Goal: Task Accomplishment & Management: Manage account settings

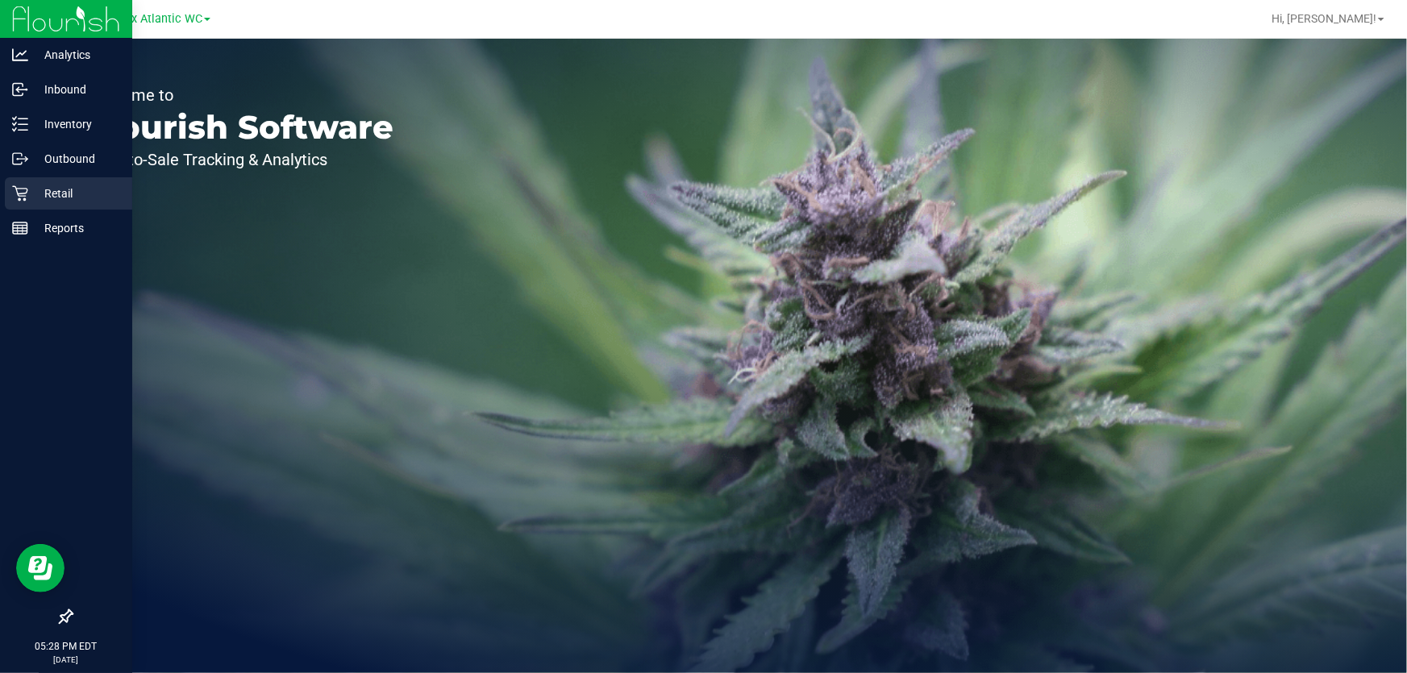
click at [31, 194] on p "Retail" at bounding box center [76, 193] width 97 height 19
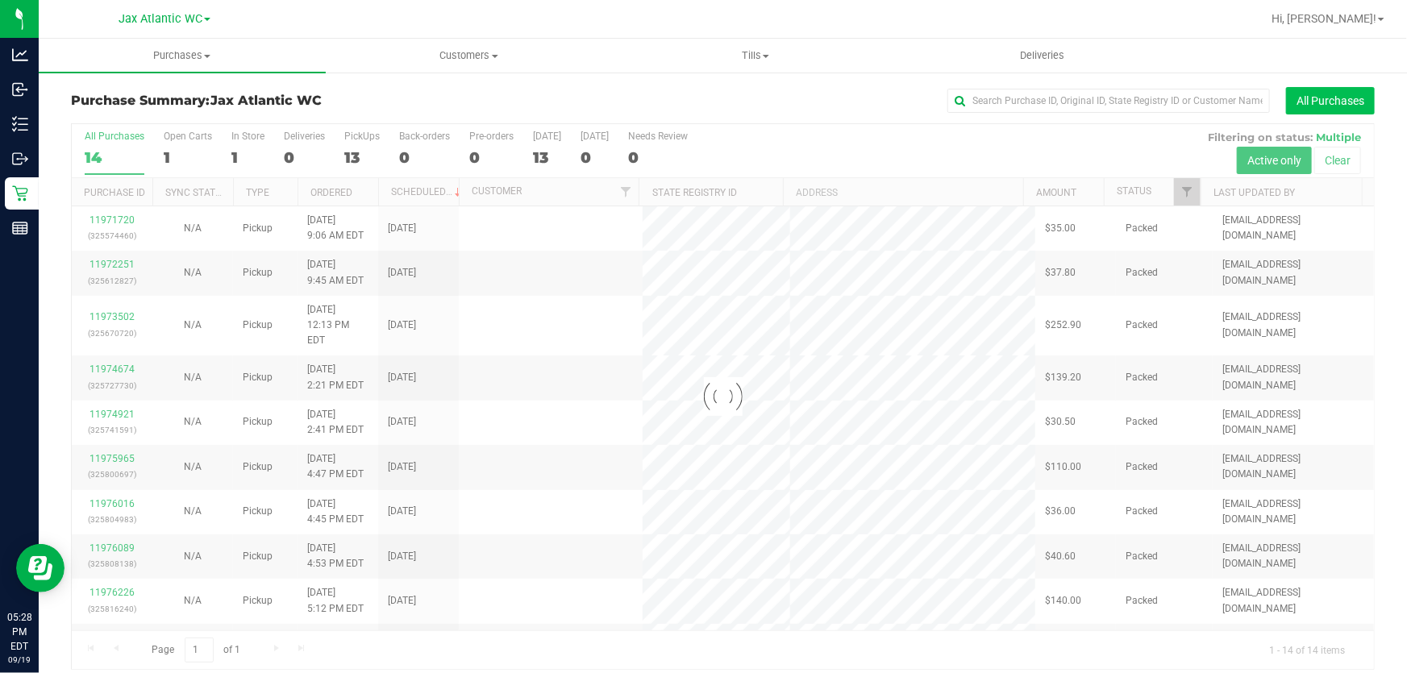
click at [1303, 105] on button "All Purchases" at bounding box center [1330, 100] width 89 height 27
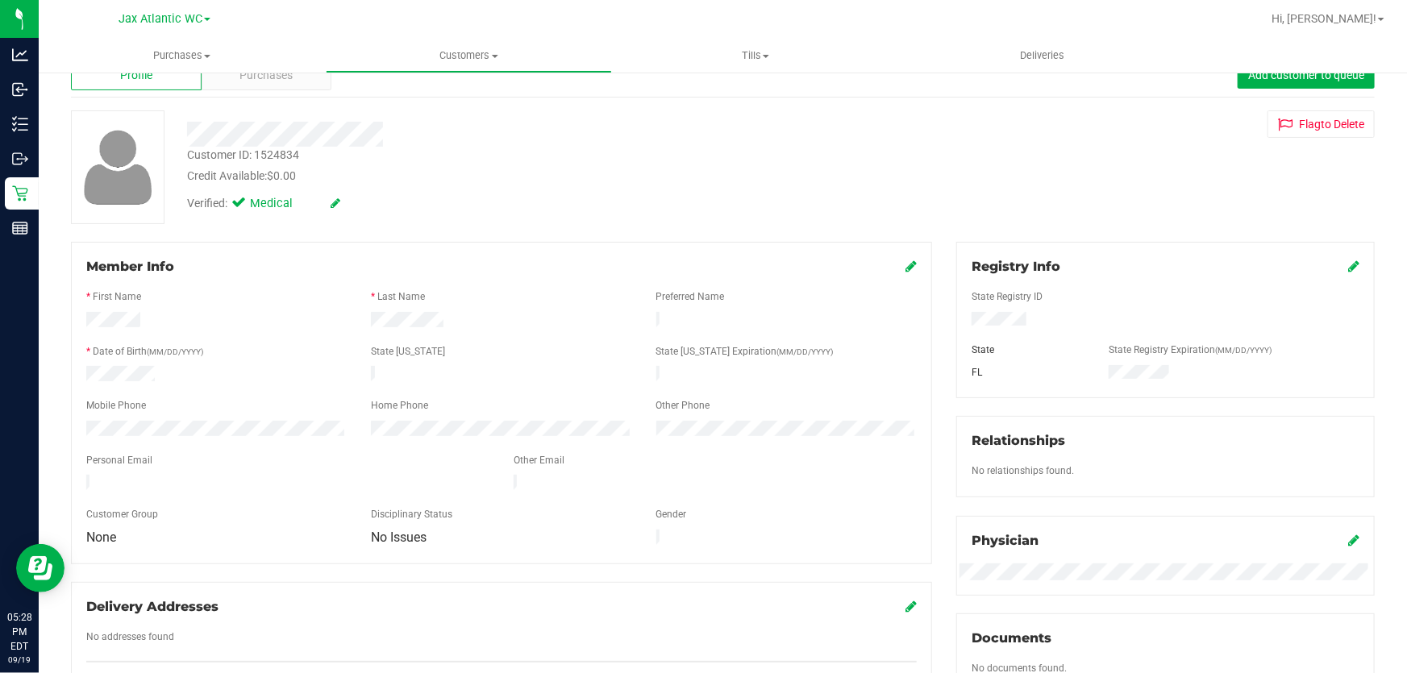
scroll to position [73, 0]
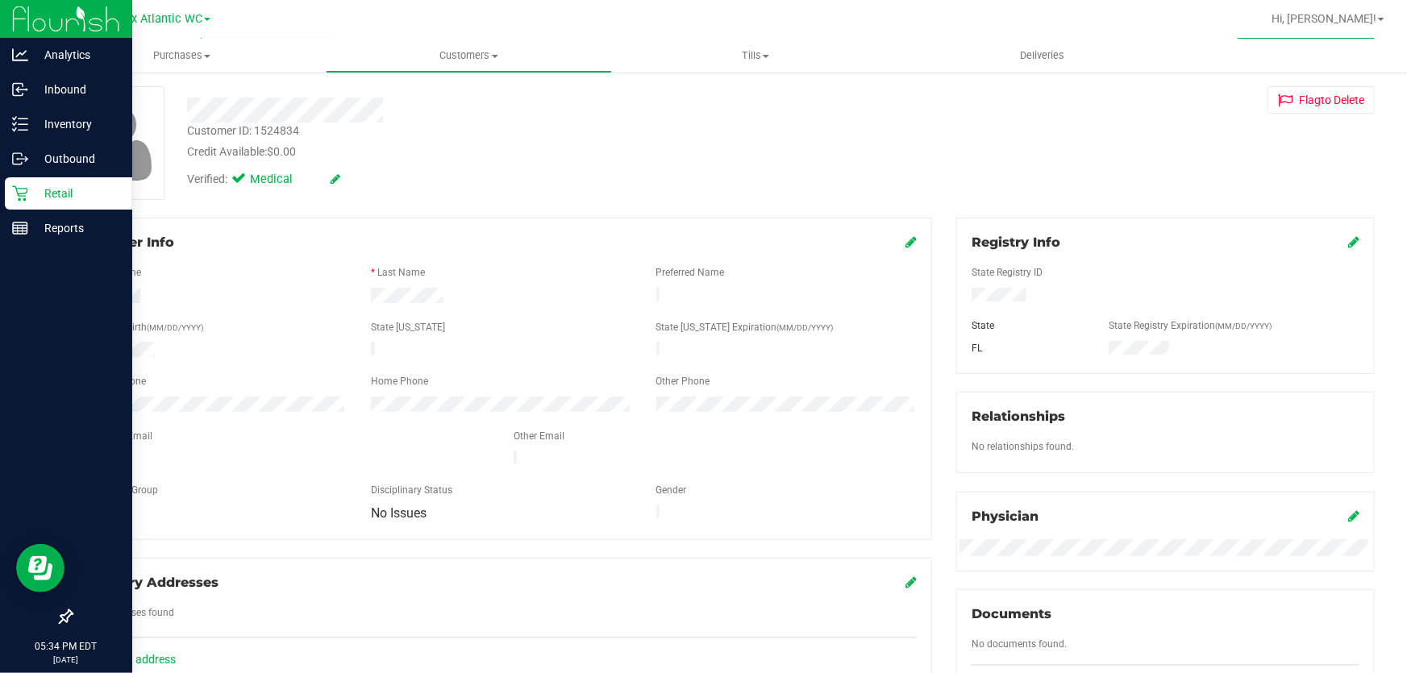
click at [56, 190] on p "Retail" at bounding box center [76, 193] width 97 height 19
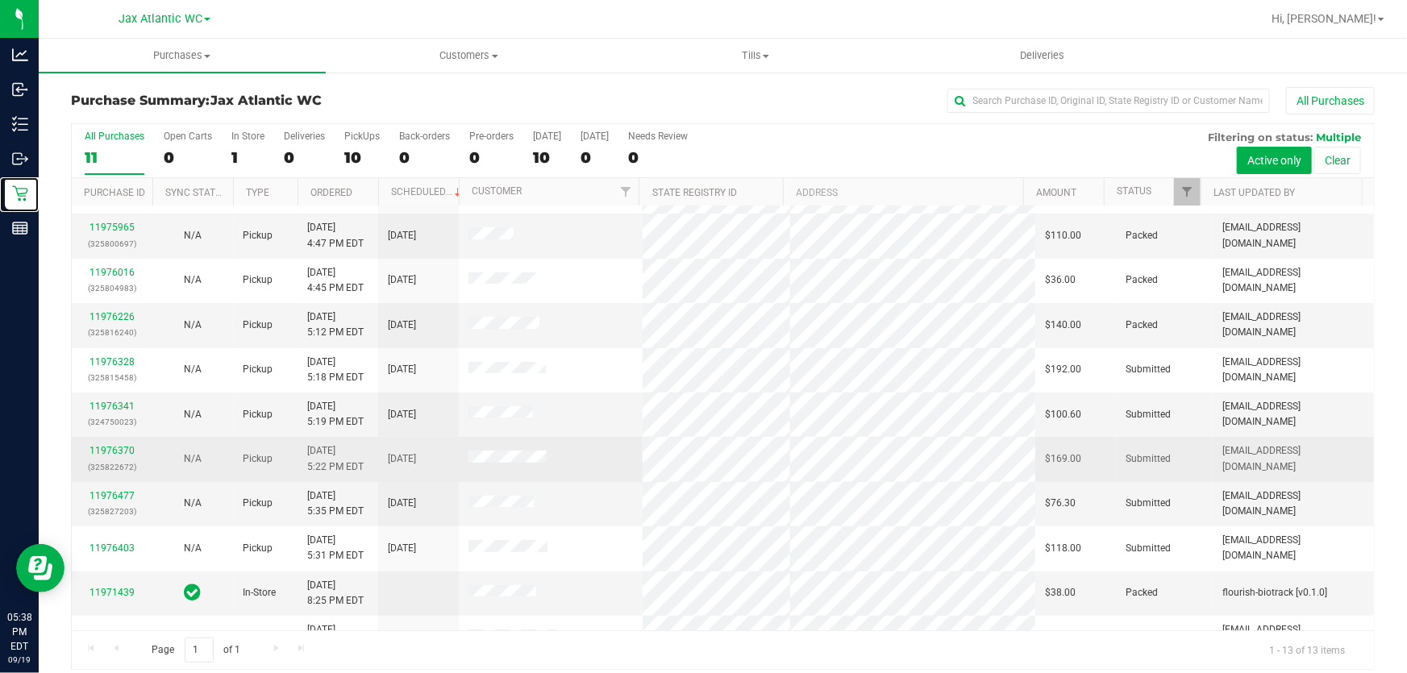
scroll to position [154, 0]
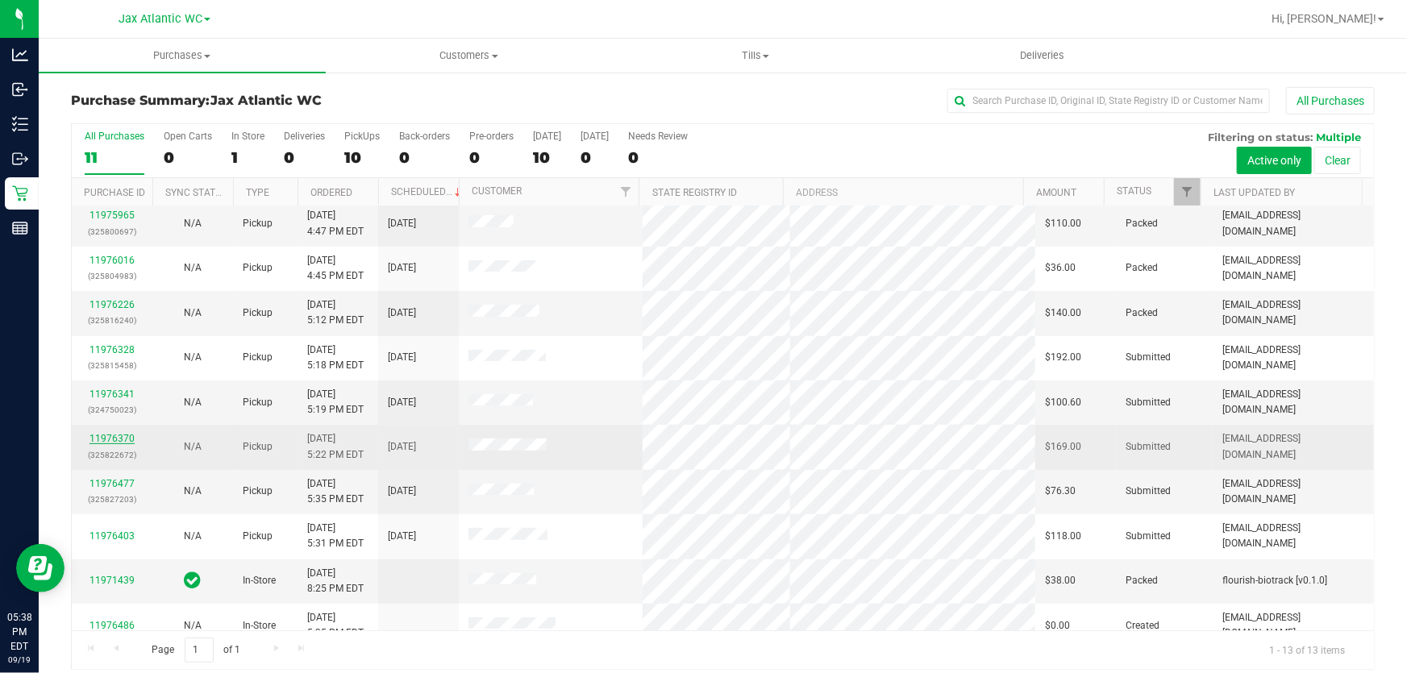
click at [123, 433] on link "11976370" at bounding box center [111, 438] width 45 height 11
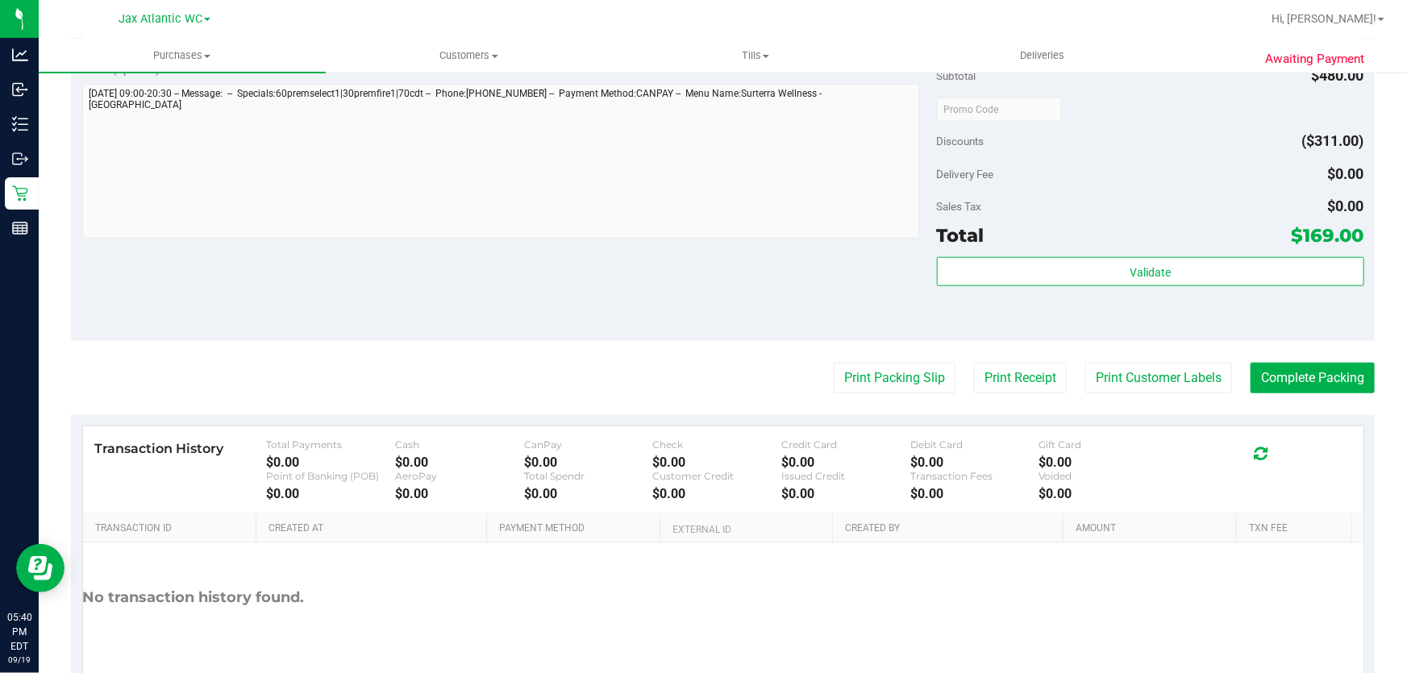
scroll to position [829, 0]
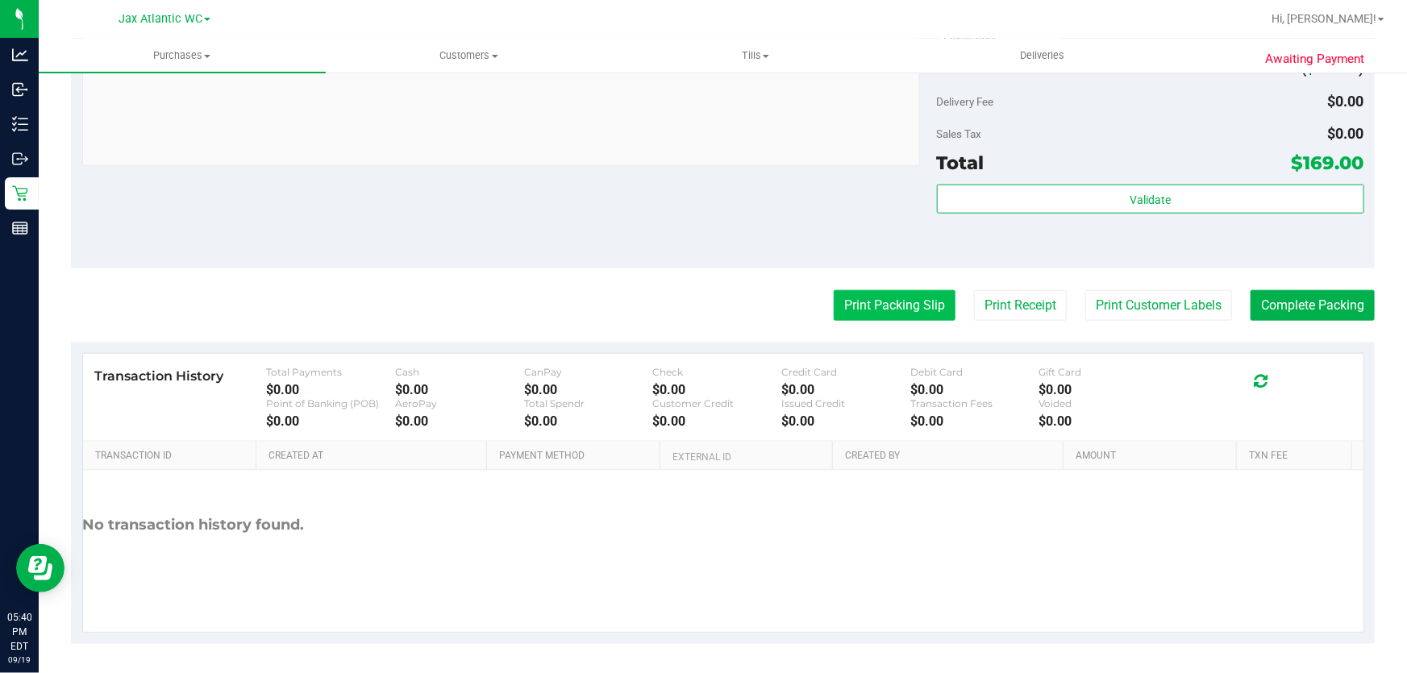
click at [865, 307] on button "Print Packing Slip" at bounding box center [895, 305] width 122 height 31
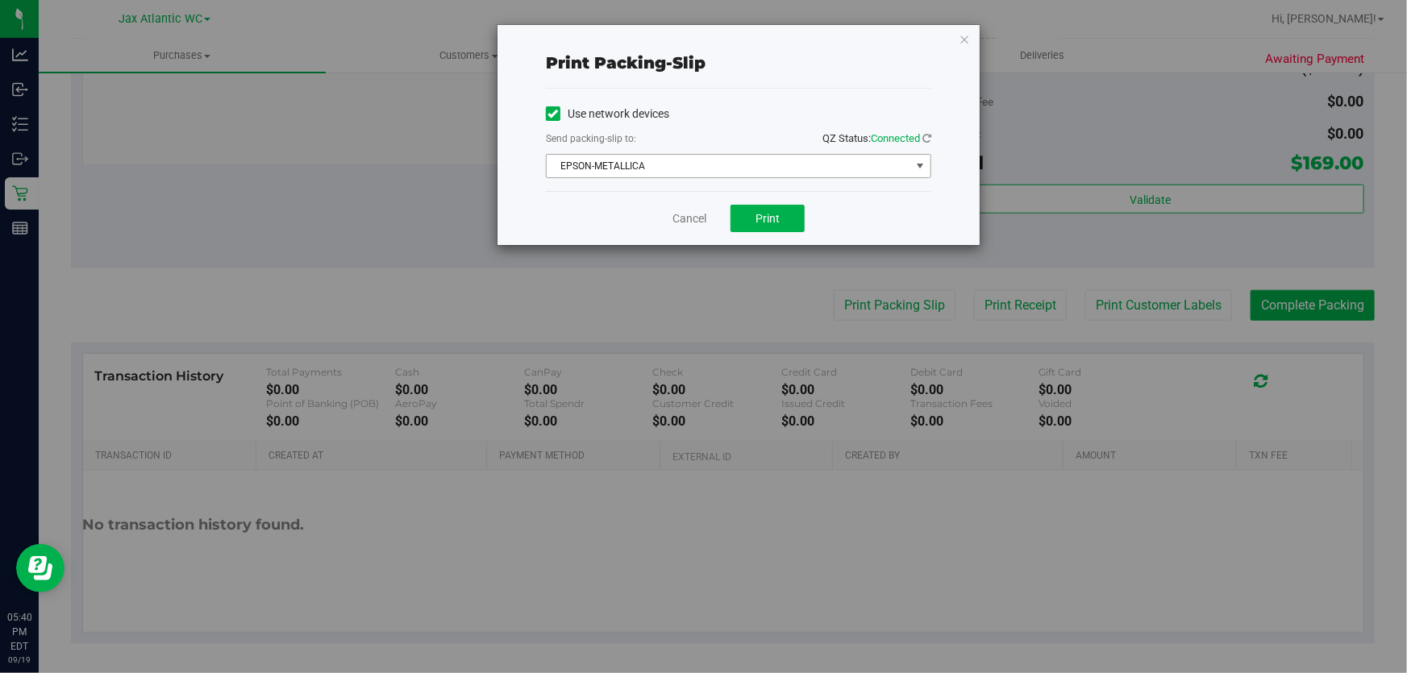
click at [692, 166] on span "EPSON-METALLICA" at bounding box center [729, 166] width 364 height 23
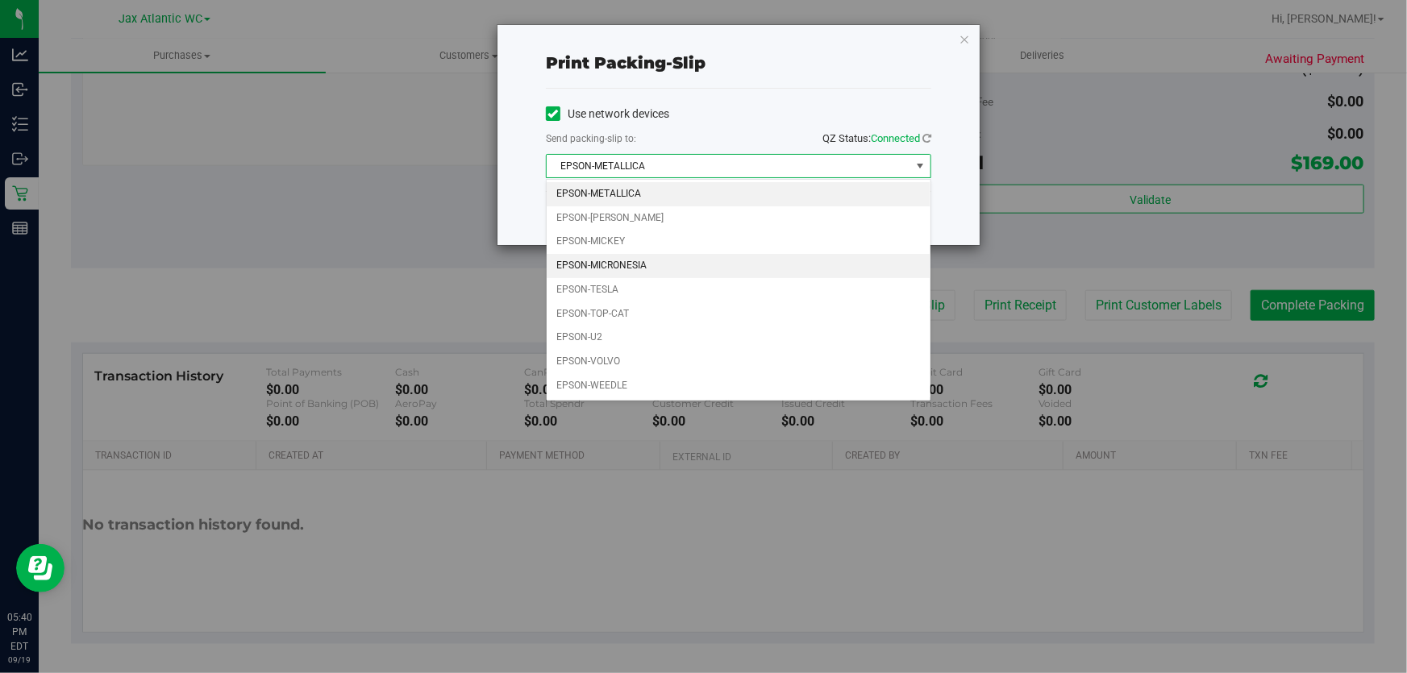
click at [644, 261] on li "EPSON-MICRONESIA" at bounding box center [739, 266] width 384 height 24
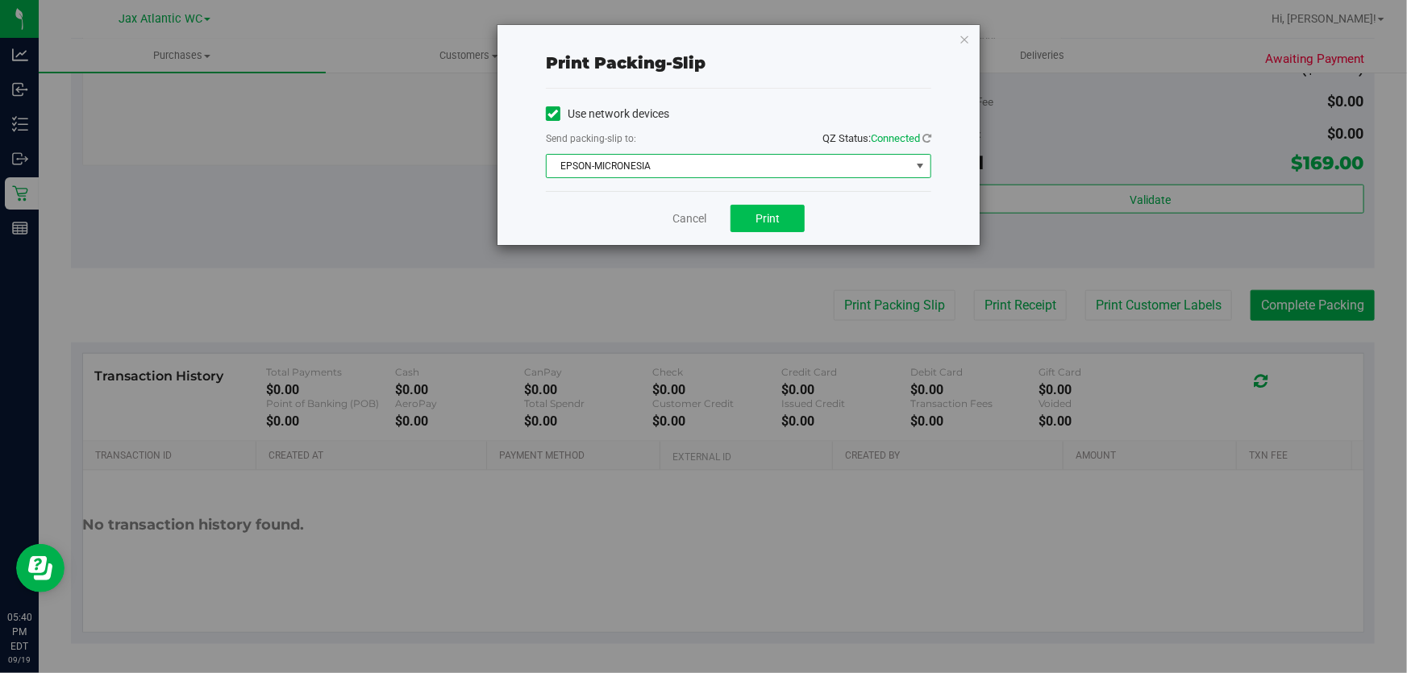
click at [759, 207] on div "Cancel Print" at bounding box center [738, 218] width 385 height 54
click at [753, 214] on button "Print" at bounding box center [767, 218] width 74 height 27
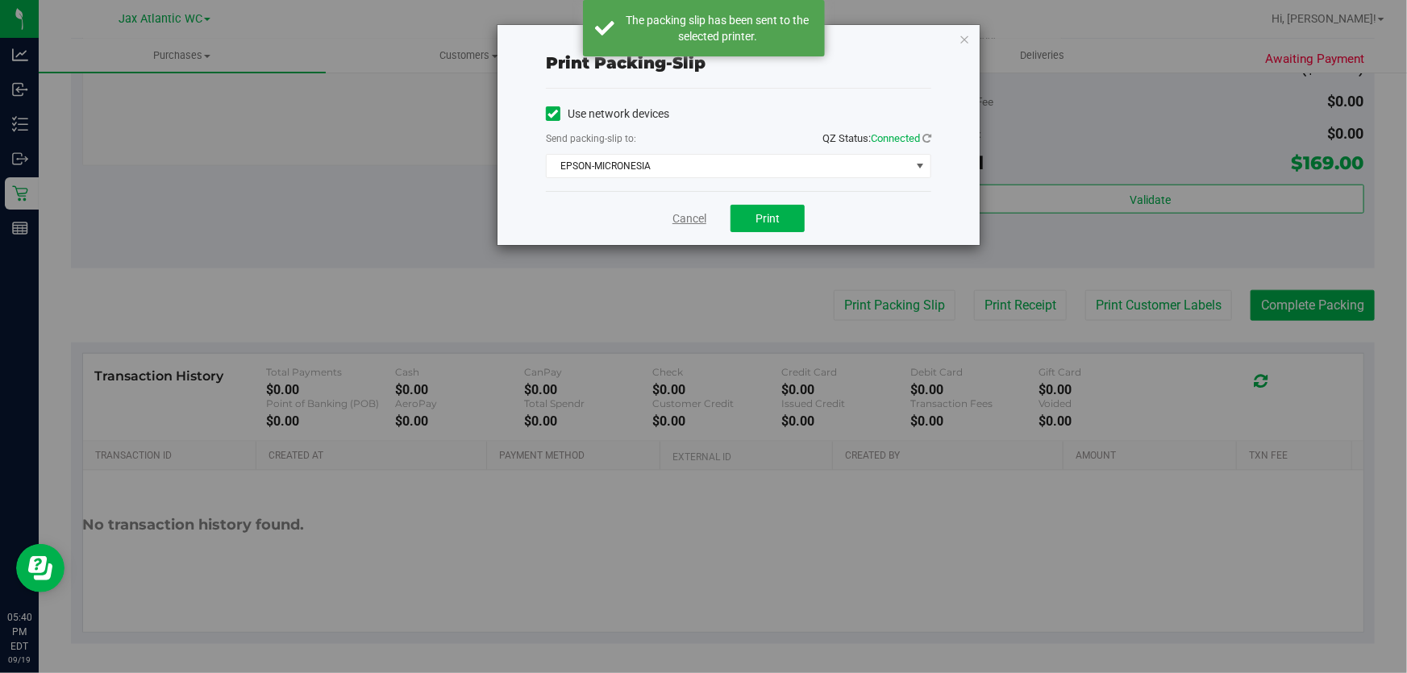
click at [685, 215] on link "Cancel" at bounding box center [689, 218] width 34 height 17
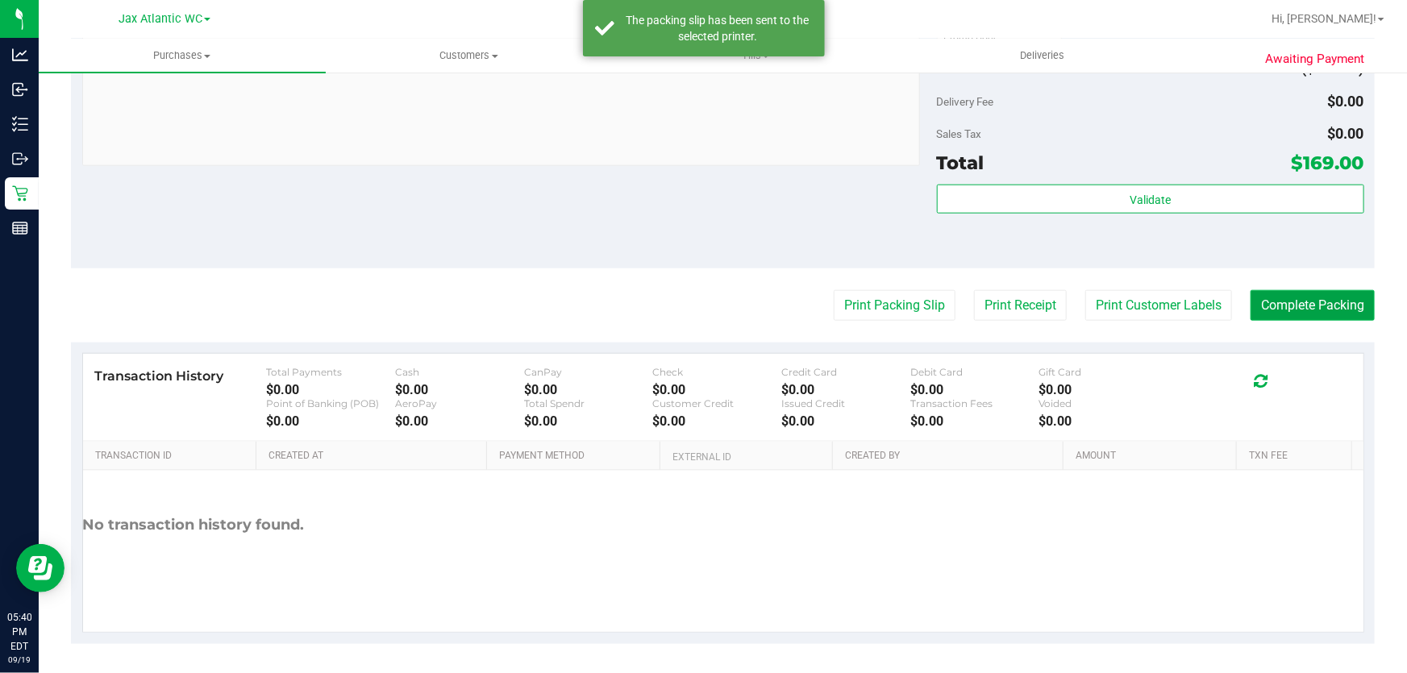
drag, startPoint x: 1262, startPoint y: 311, endPoint x: 1248, endPoint y: 314, distance: 14.1
click at [1260, 310] on button "Complete Packing" at bounding box center [1312, 305] width 124 height 31
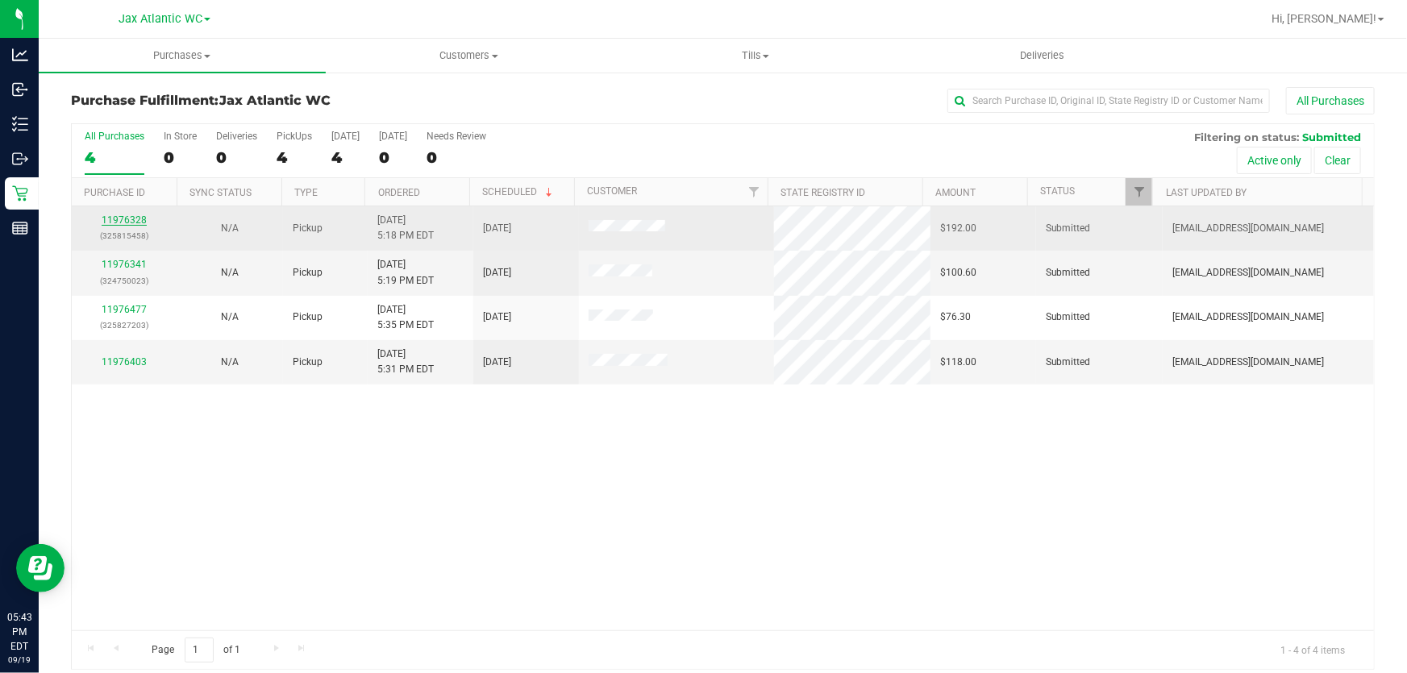
click at [133, 222] on link "11976328" at bounding box center [124, 219] width 45 height 11
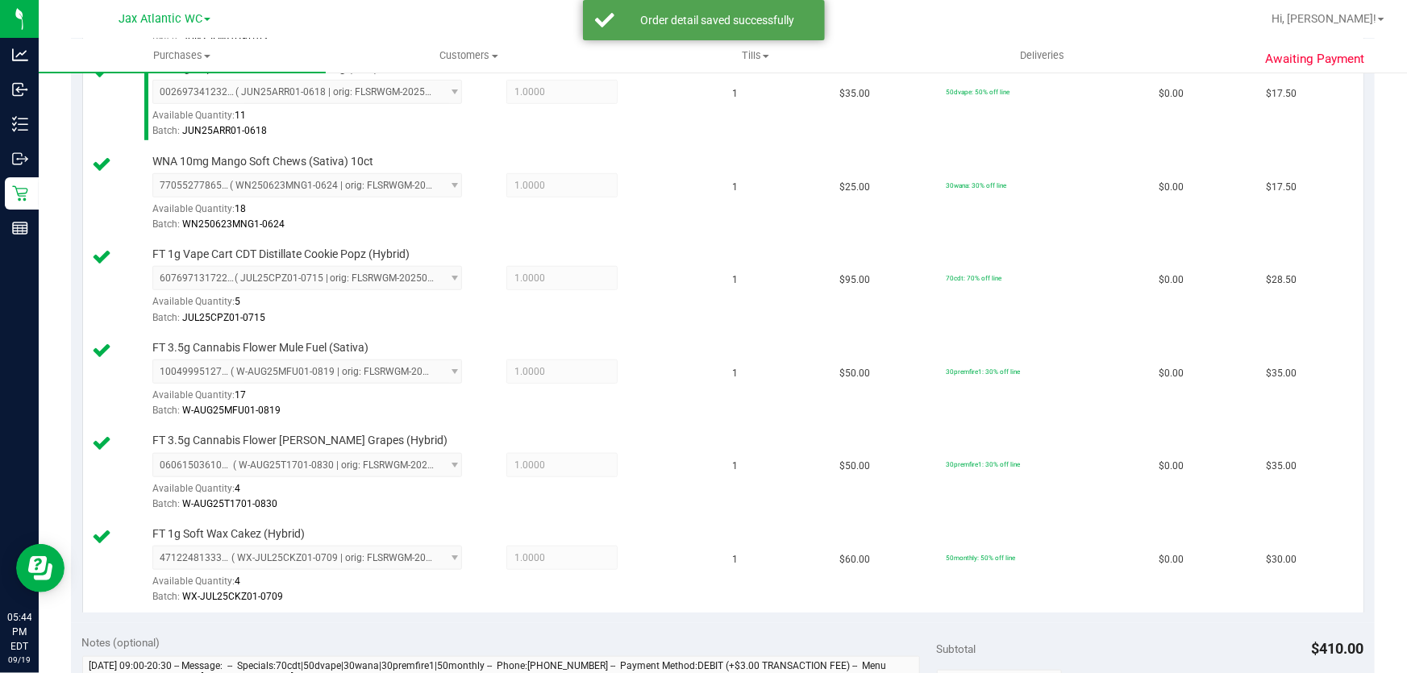
scroll to position [806, 0]
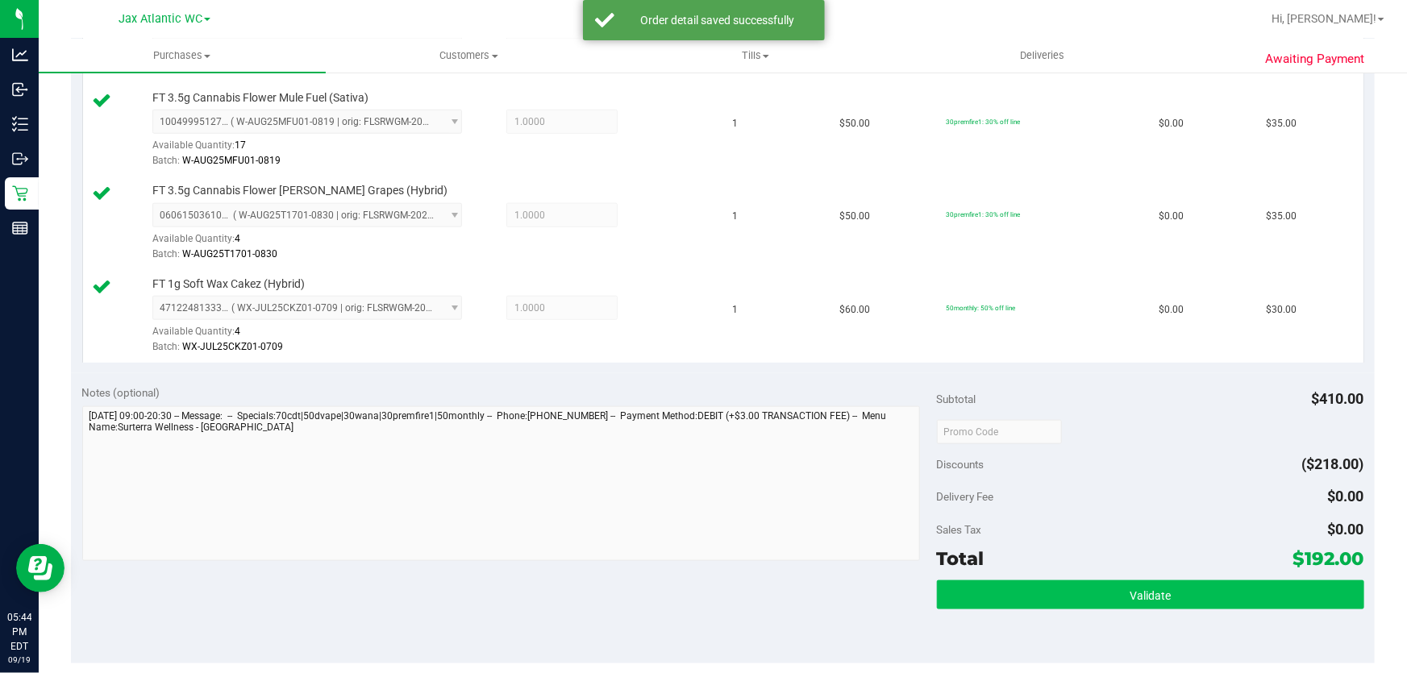
drag, startPoint x: 1054, startPoint y: 569, endPoint x: 1056, endPoint y: 586, distance: 17.0
click at [1055, 579] on div "Subtotal $410.00 Discounts ($218.00) Delivery Fee $0.00 Sales Tax $0.00 Total $…" at bounding box center [1150, 519] width 427 height 268
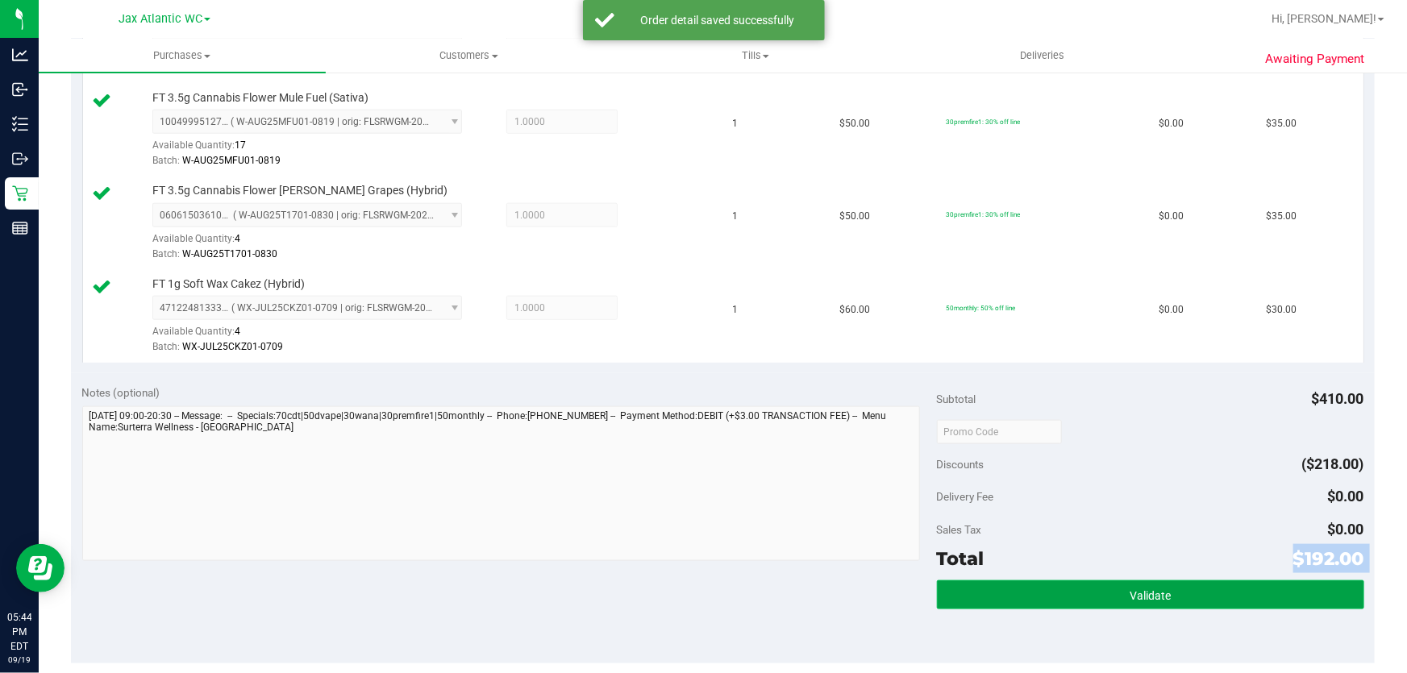
drag, startPoint x: 1056, startPoint y: 586, endPoint x: 1048, endPoint y: 587, distance: 8.1
click at [1055, 586] on button "Validate" at bounding box center [1150, 594] width 427 height 29
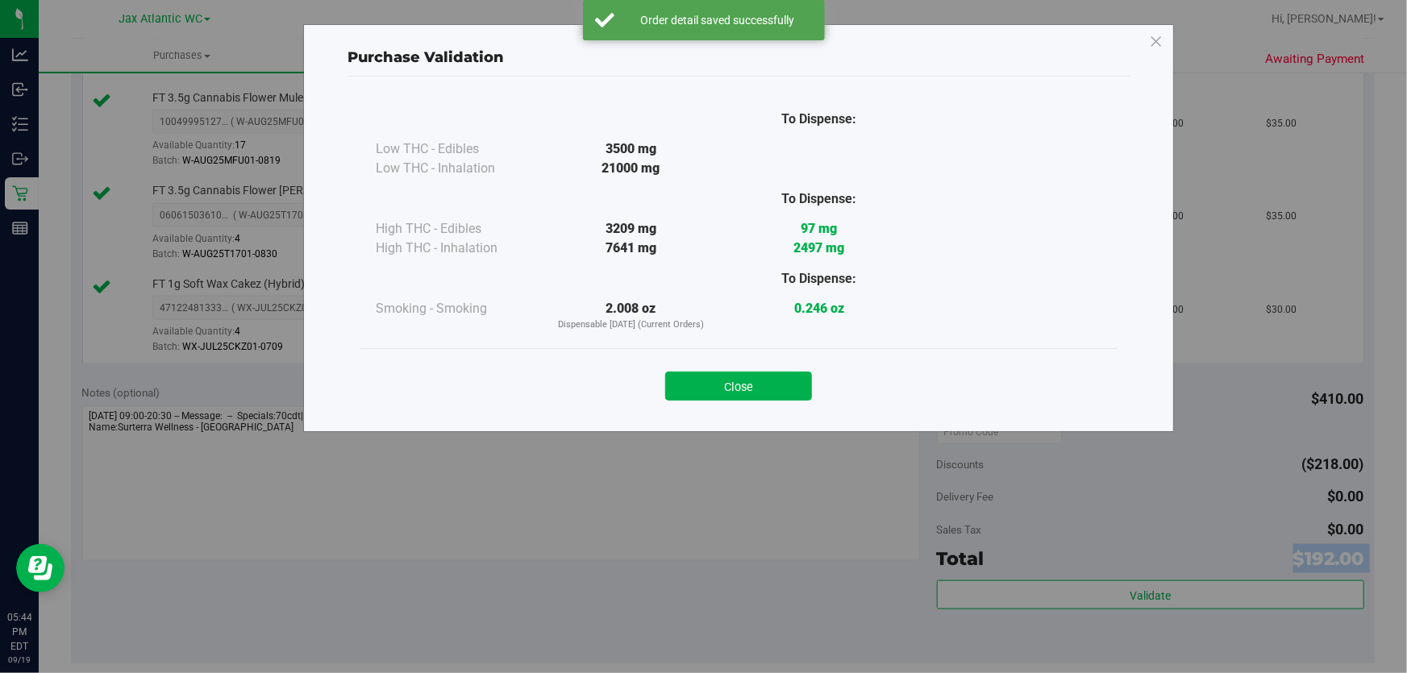
drag, startPoint x: 770, startPoint y: 378, endPoint x: 830, endPoint y: 407, distance: 67.1
click at [774, 383] on button "Close" at bounding box center [738, 386] width 147 height 29
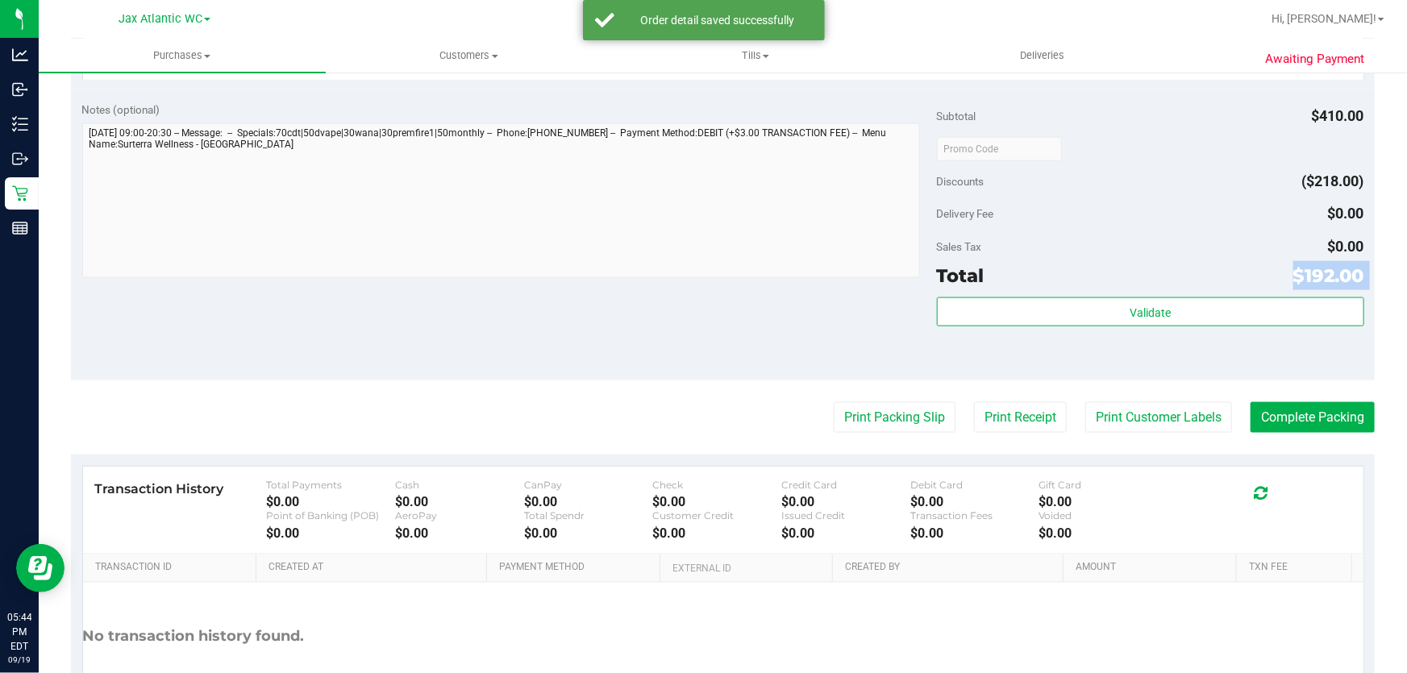
scroll to position [1099, 0]
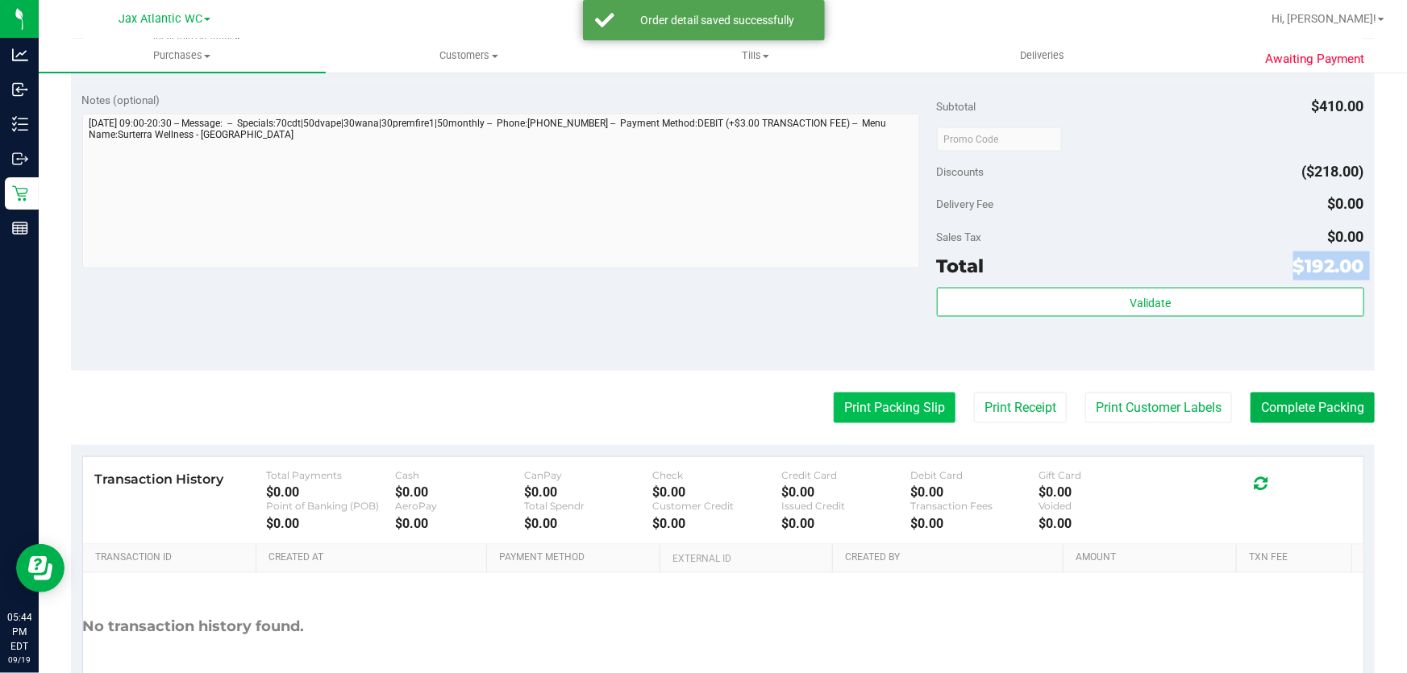
click at [891, 405] on button "Print Packing Slip" at bounding box center [895, 408] width 122 height 31
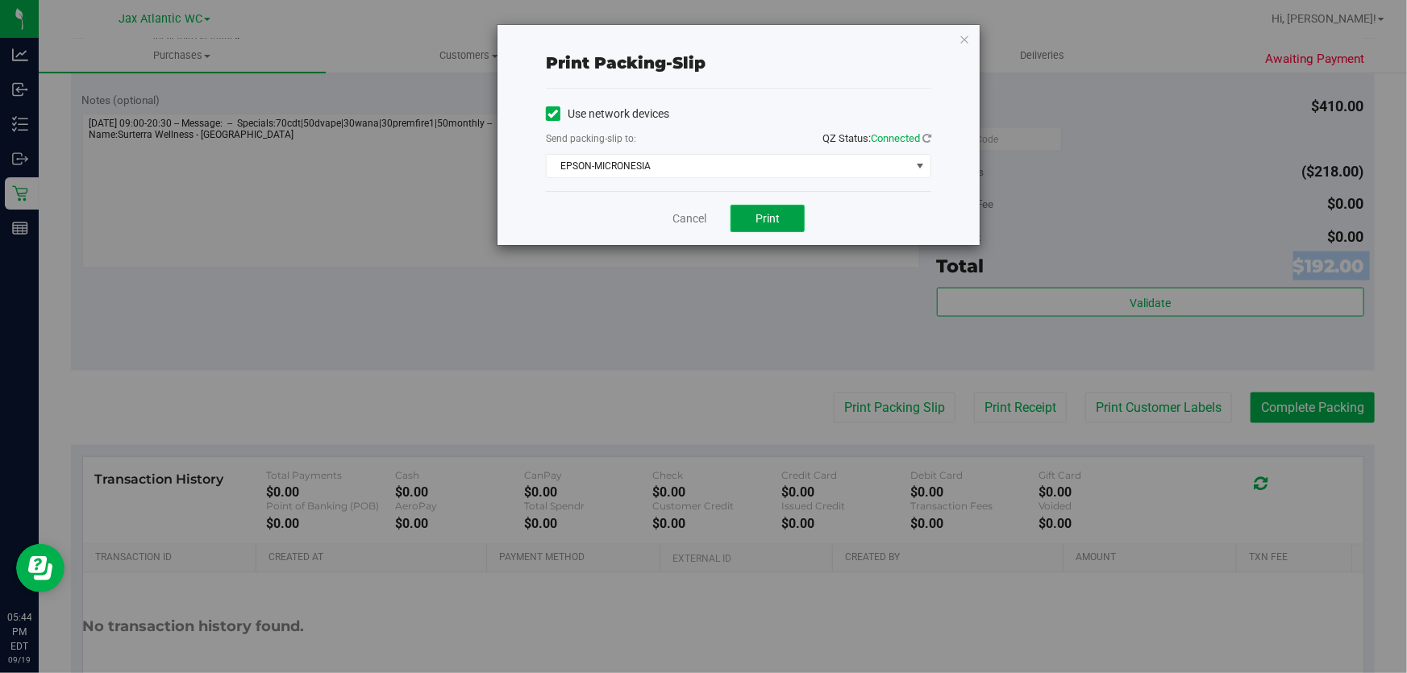
click at [754, 211] on button "Print" at bounding box center [767, 218] width 74 height 27
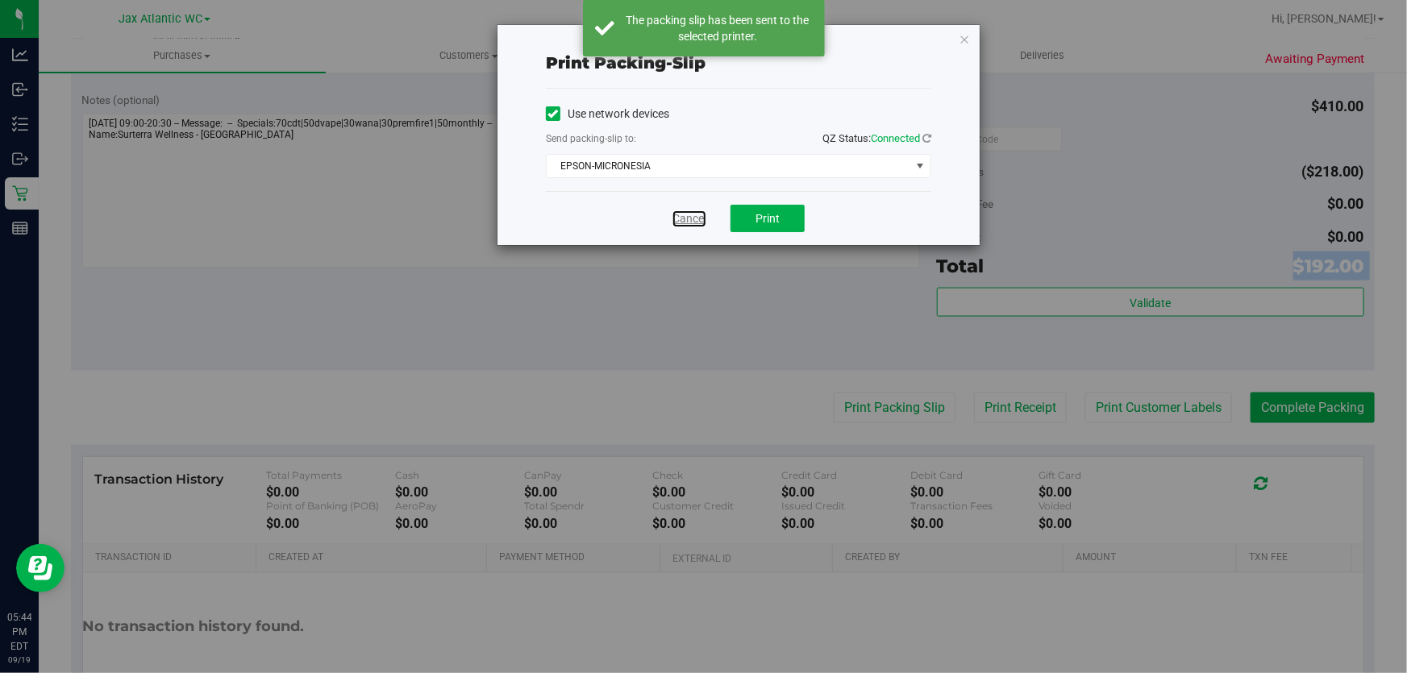
click at [689, 218] on link "Cancel" at bounding box center [689, 218] width 34 height 17
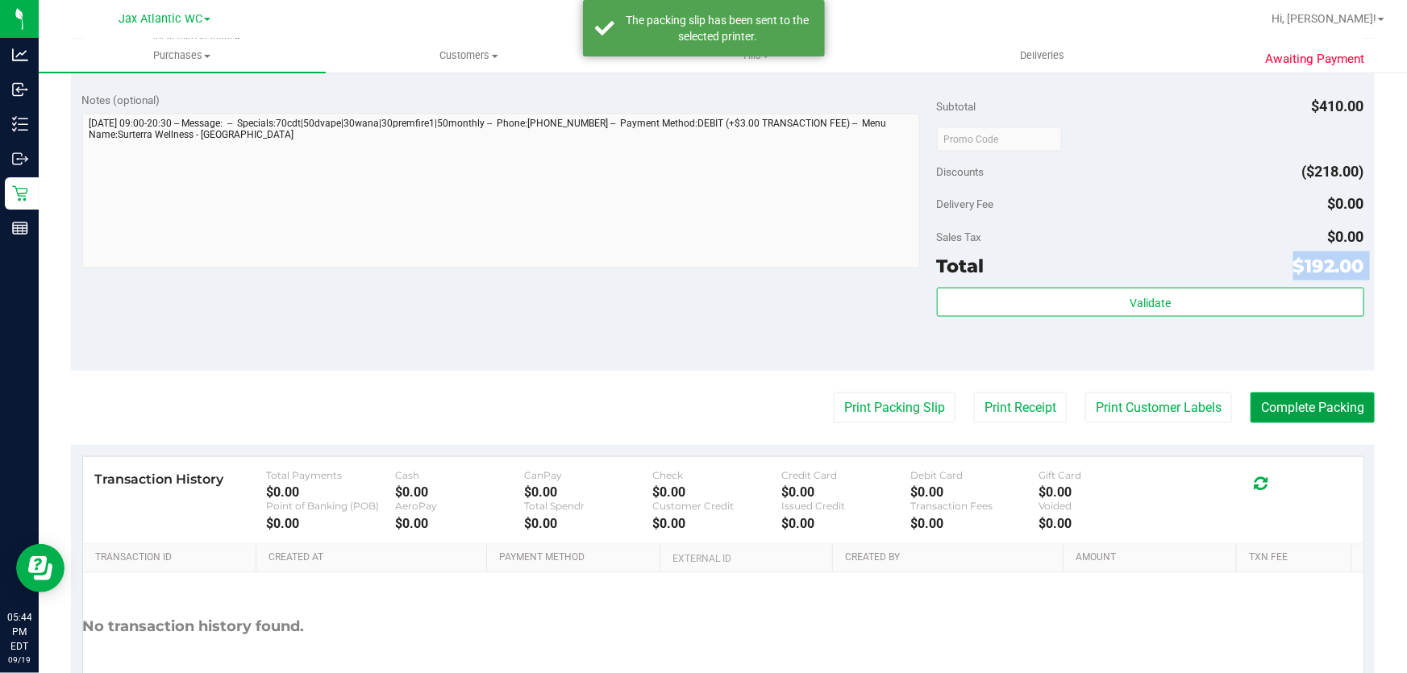
click at [1275, 405] on button "Complete Packing" at bounding box center [1312, 408] width 124 height 31
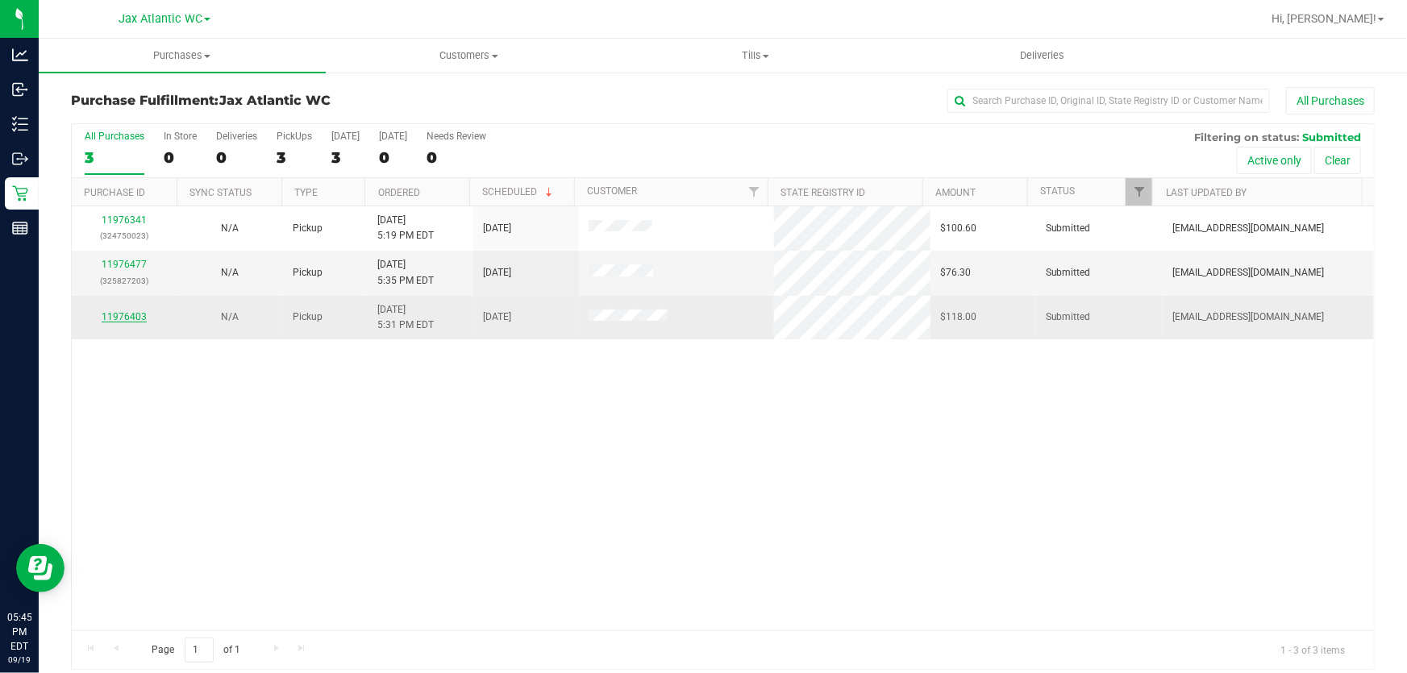
click at [127, 314] on link "11976403" at bounding box center [124, 316] width 45 height 11
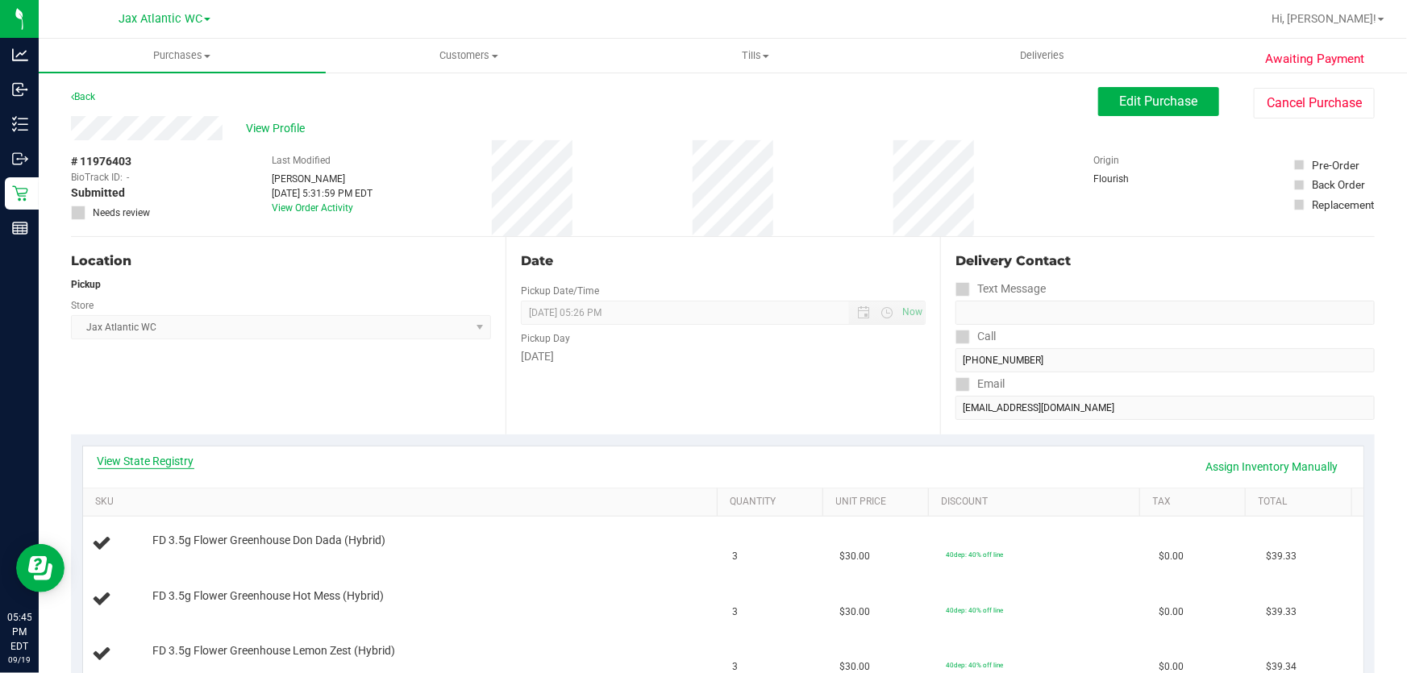
click at [178, 465] on link "View State Registry" at bounding box center [146, 461] width 97 height 16
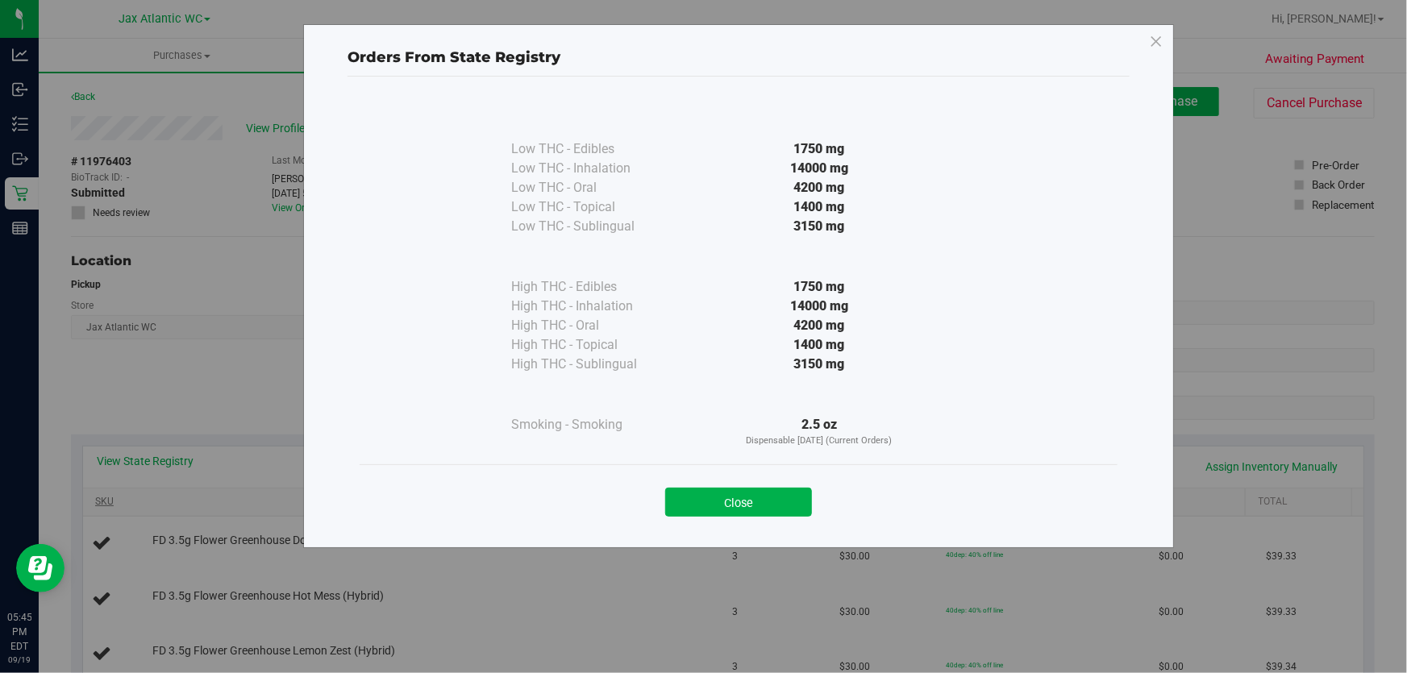
click at [691, 503] on button "Close" at bounding box center [738, 502] width 147 height 29
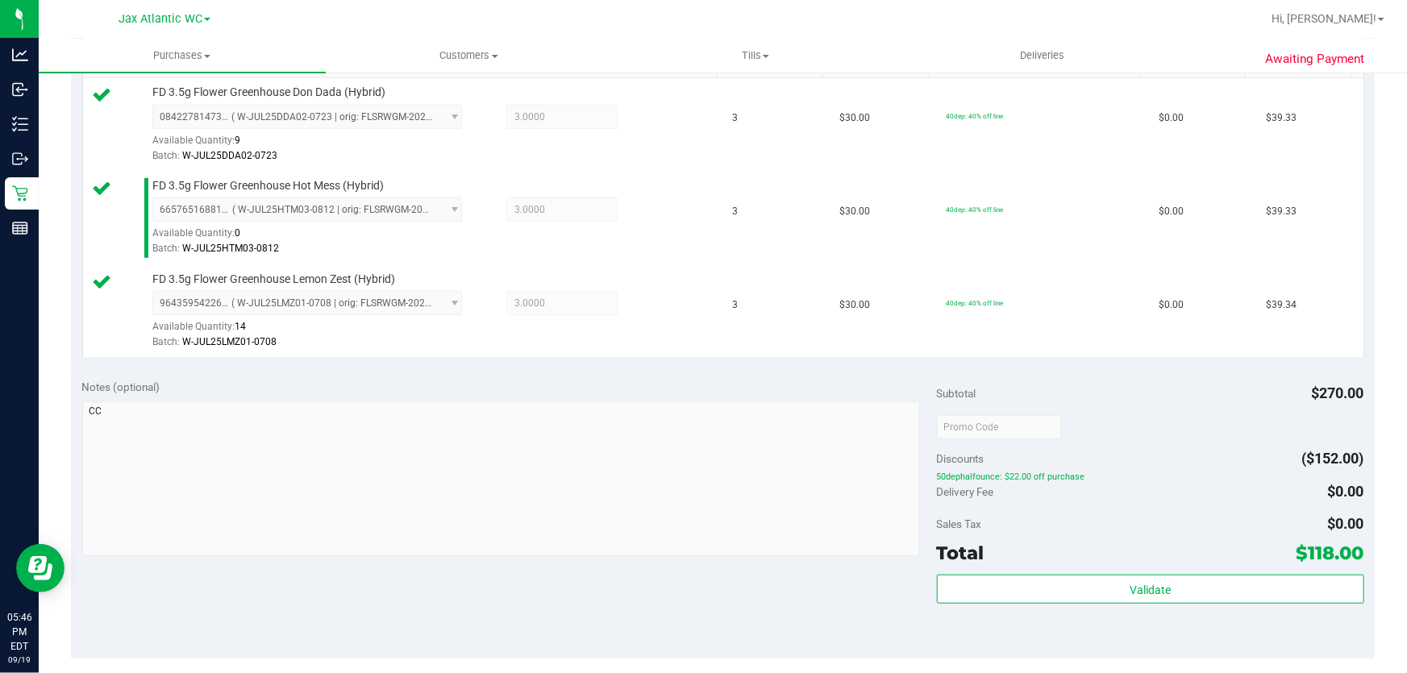
scroll to position [439, 0]
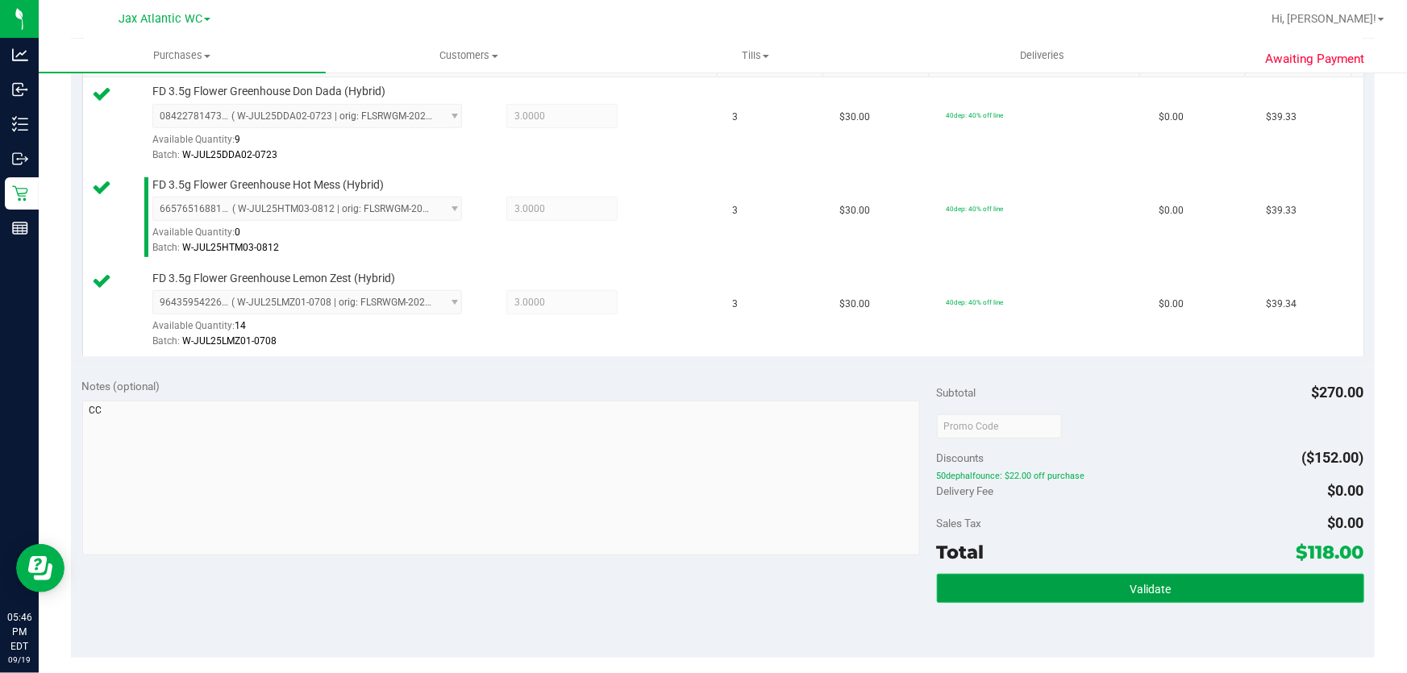
drag, startPoint x: 1075, startPoint y: 580, endPoint x: 1079, endPoint y: 588, distance: 9.0
click at [1078, 587] on button "Validate" at bounding box center [1150, 588] width 427 height 29
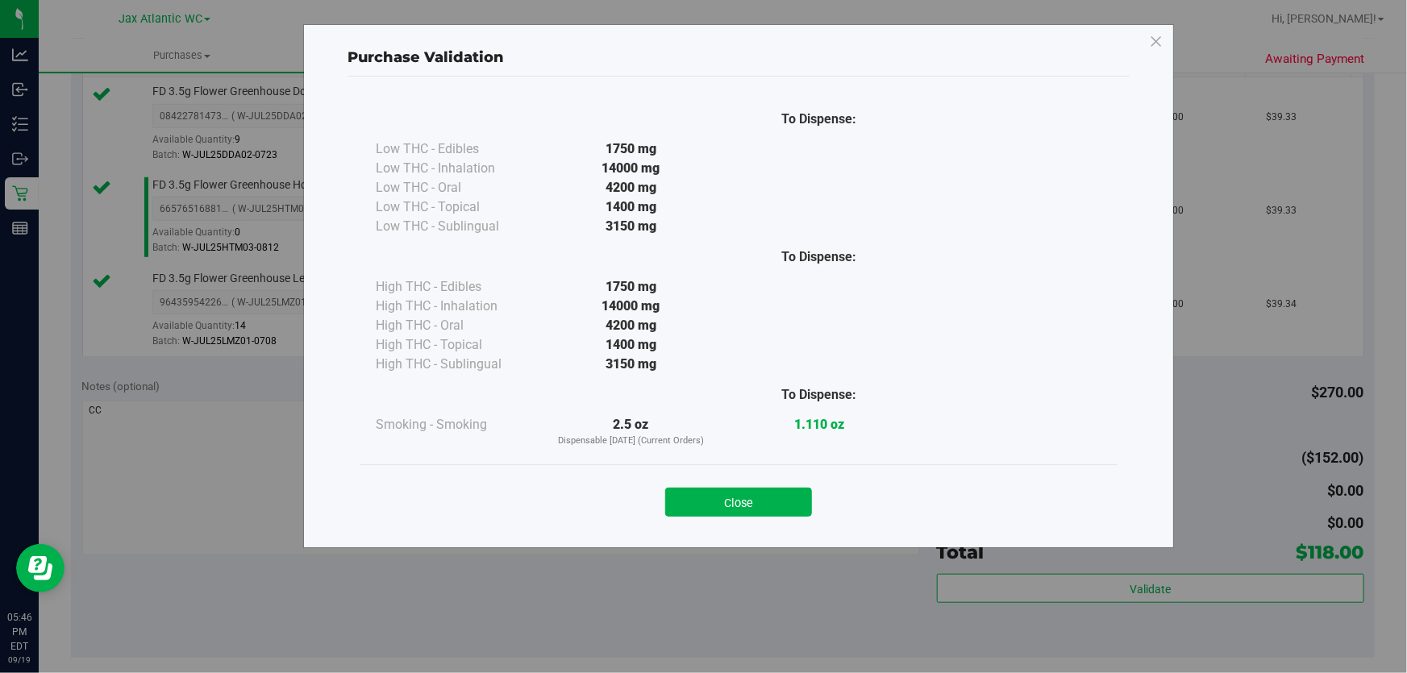
click at [733, 501] on button "Close" at bounding box center [738, 502] width 147 height 29
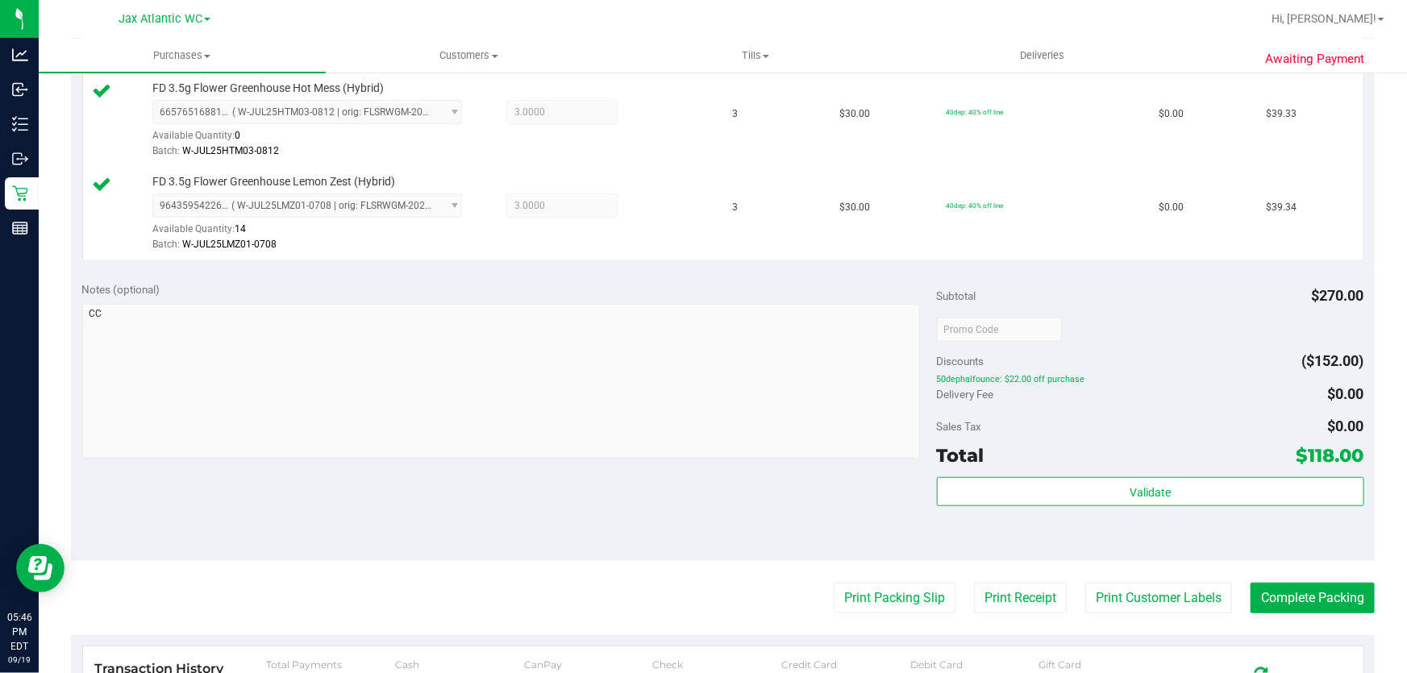
scroll to position [733, 0]
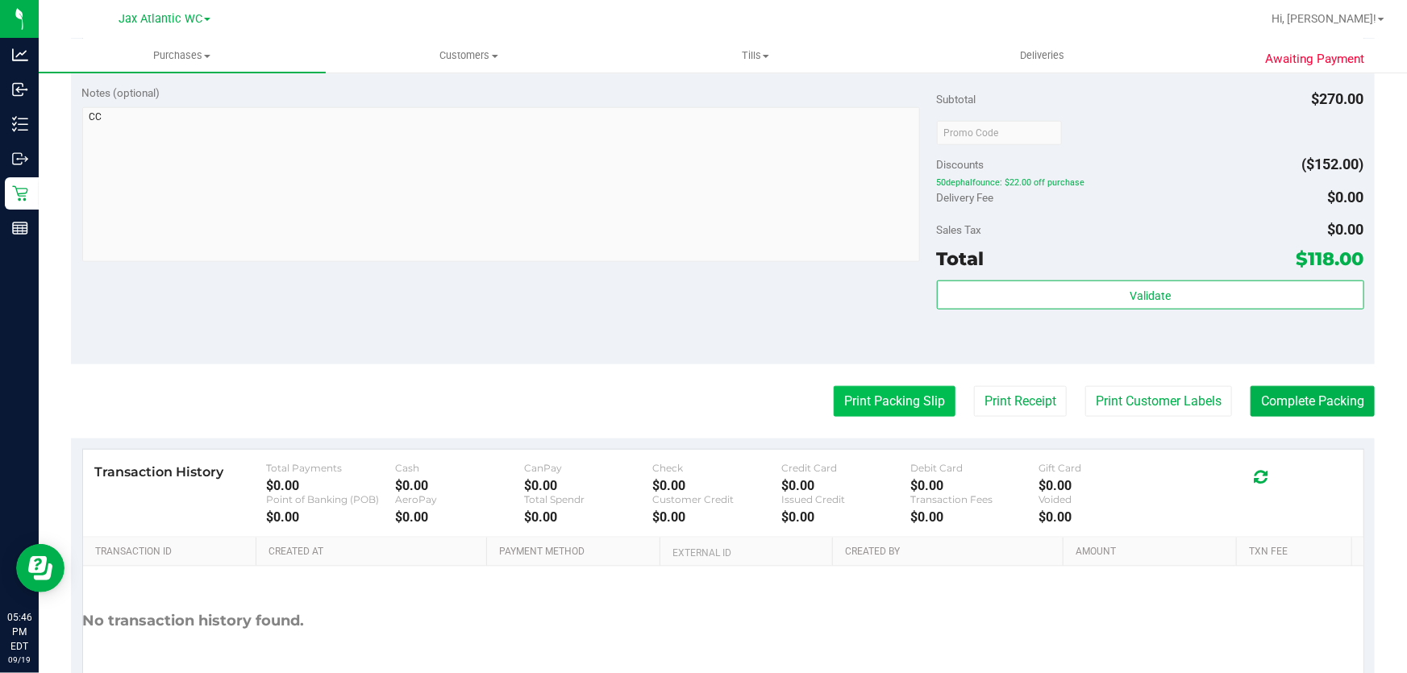
click at [876, 408] on button "Print Packing Slip" at bounding box center [895, 401] width 122 height 31
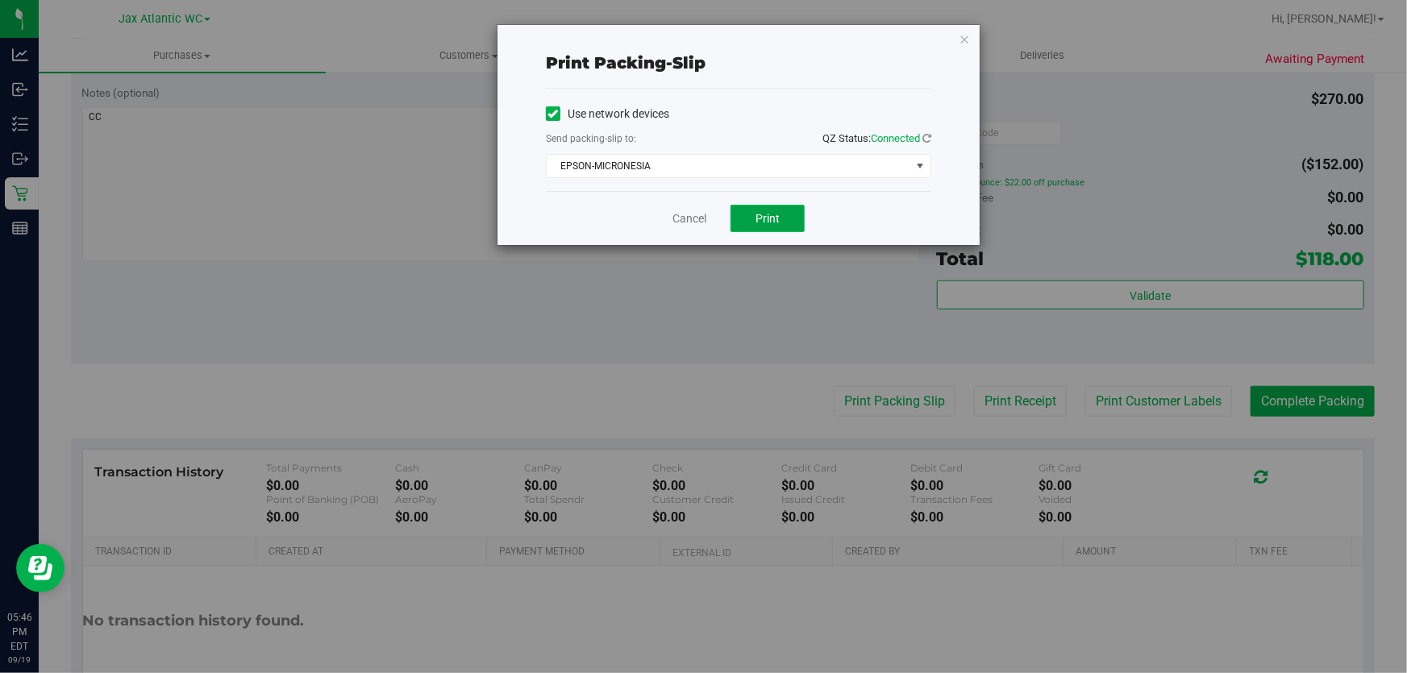
drag, startPoint x: 779, startPoint y: 218, endPoint x: 741, endPoint y: 218, distance: 37.9
click at [778, 218] on span "Print" at bounding box center [767, 218] width 24 height 13
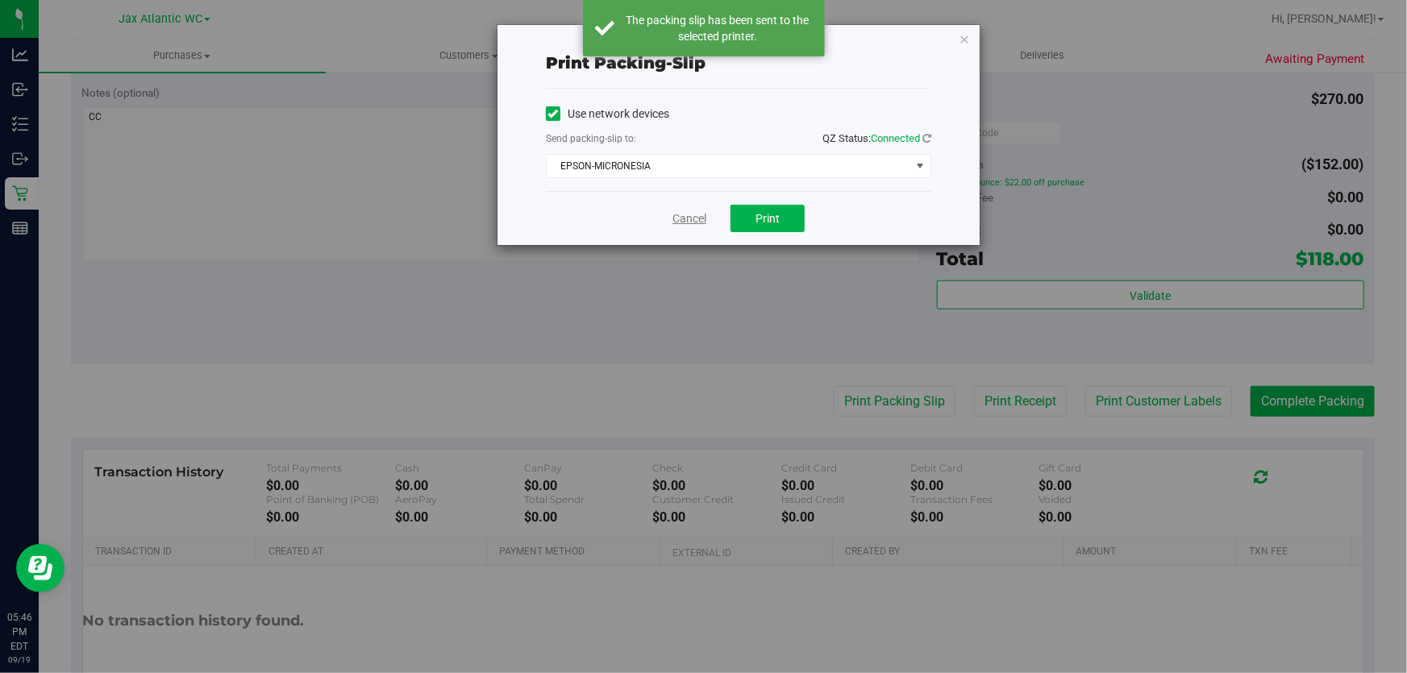
click at [681, 222] on link "Cancel" at bounding box center [689, 218] width 34 height 17
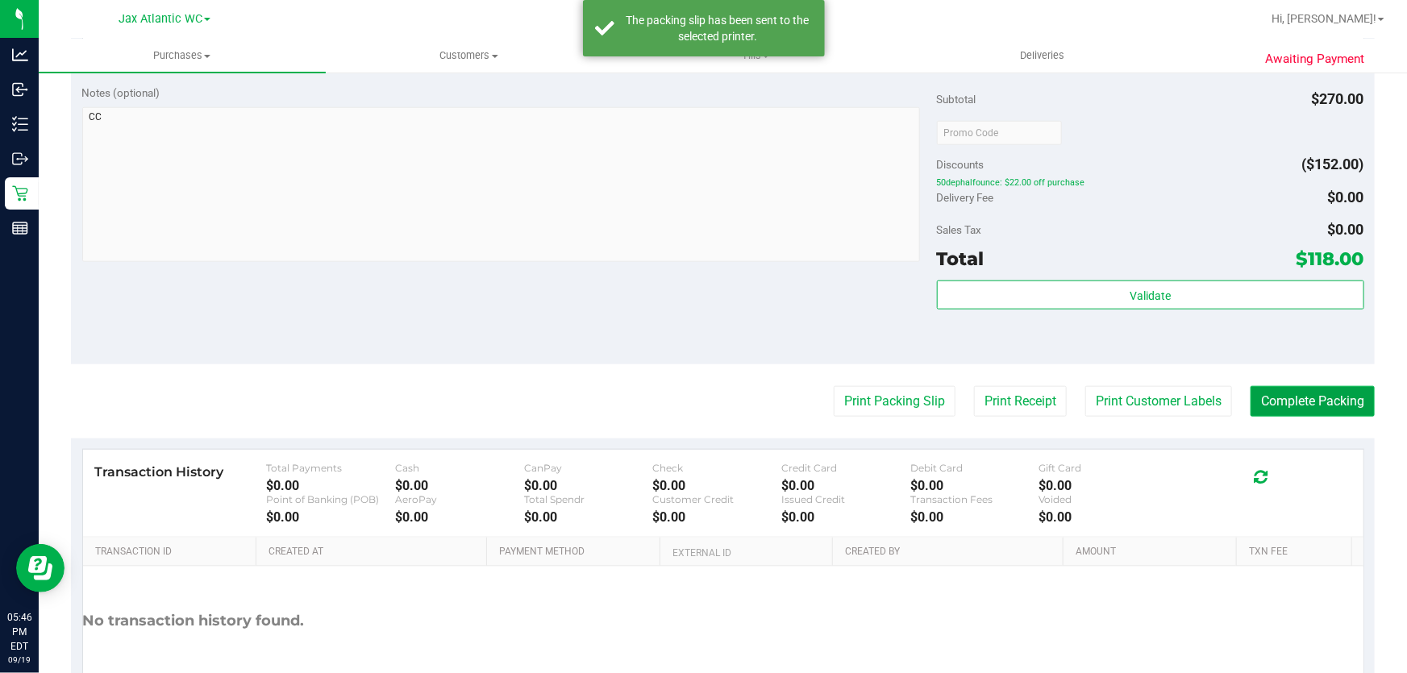
click at [1262, 390] on button "Complete Packing" at bounding box center [1312, 401] width 124 height 31
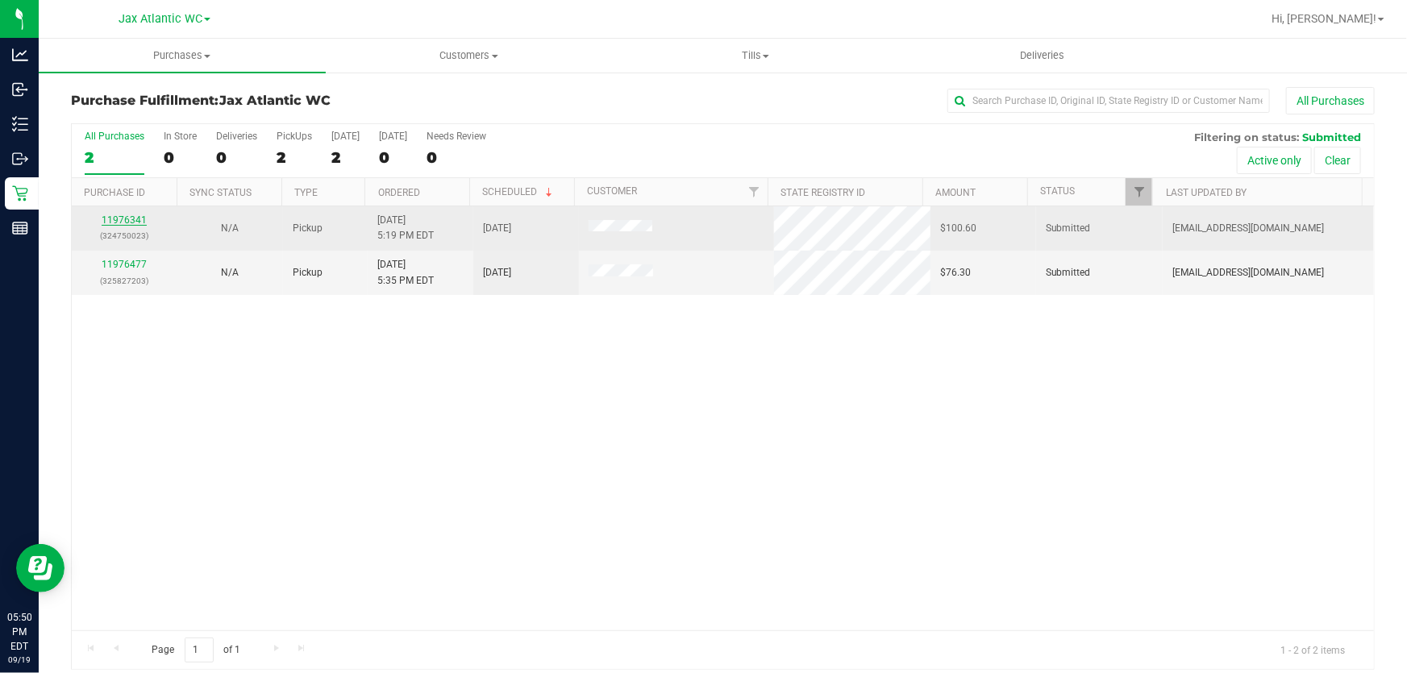
click at [116, 221] on link "11976341" at bounding box center [124, 219] width 45 height 11
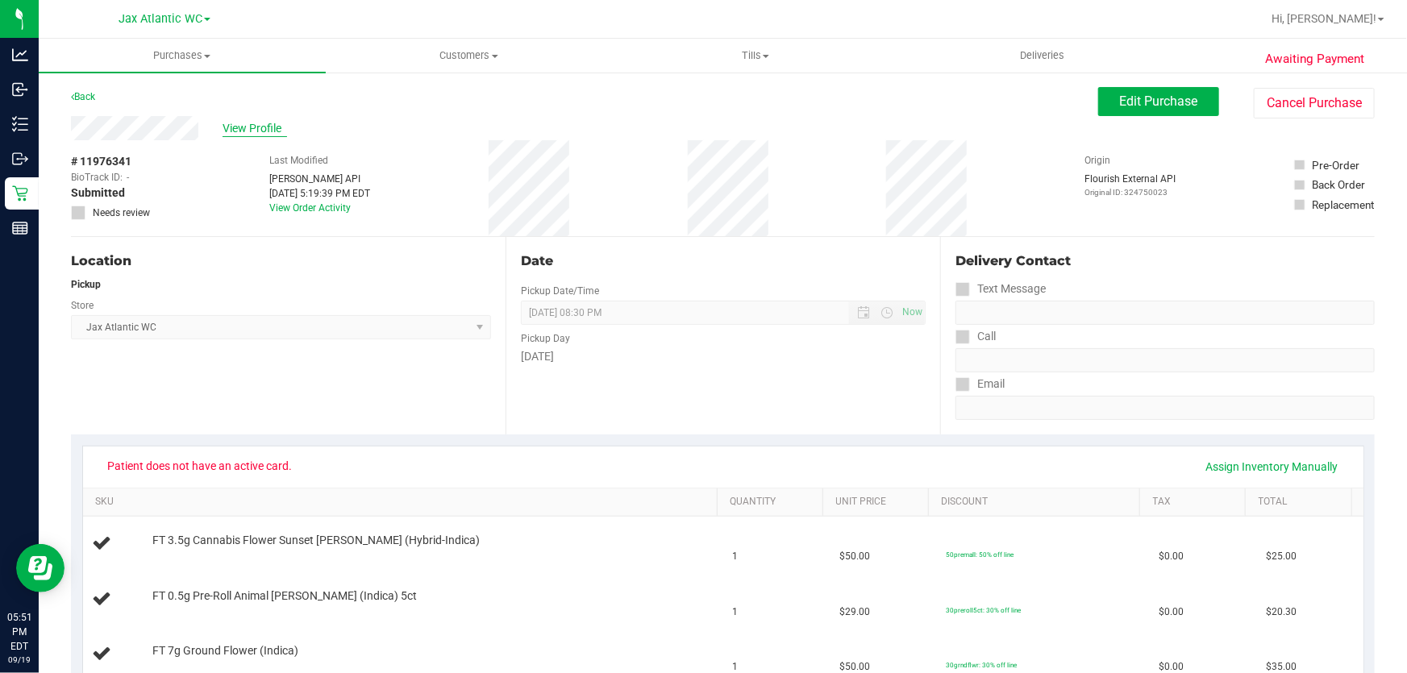
click at [231, 125] on span "View Profile" at bounding box center [254, 128] width 64 height 17
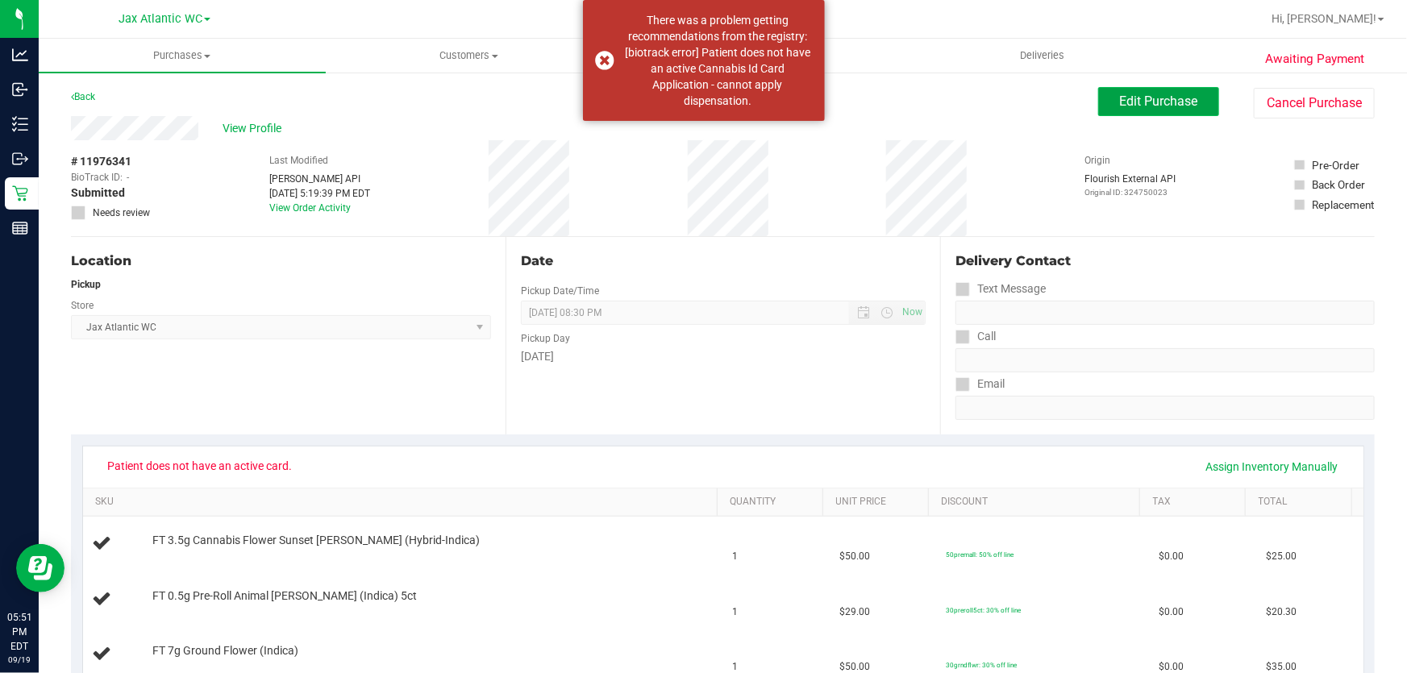
click at [1134, 90] on button "Edit Purchase" at bounding box center [1158, 101] width 121 height 29
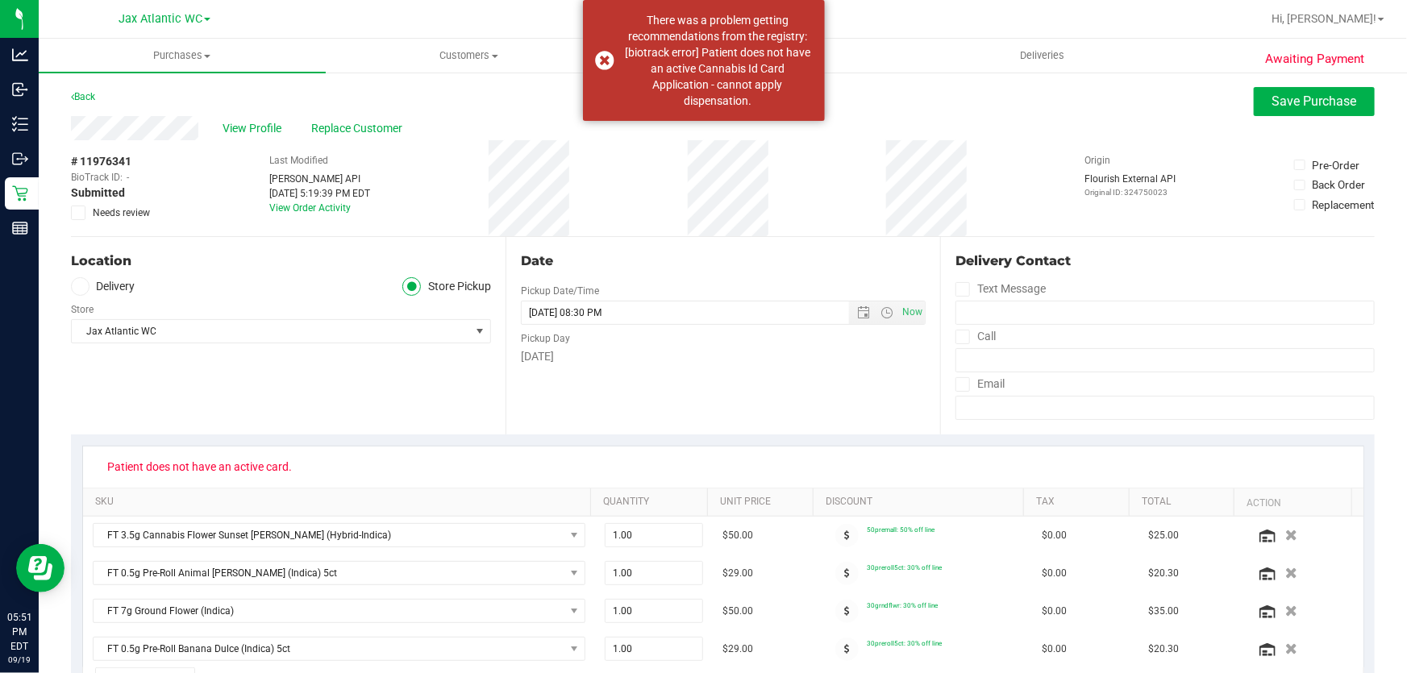
click at [73, 213] on icon at bounding box center [78, 213] width 10 height 0
click at [0, 0] on input "Needs review" at bounding box center [0, 0] width 0 height 0
click at [1314, 94] on span "Save Purchase" at bounding box center [1314, 101] width 85 height 15
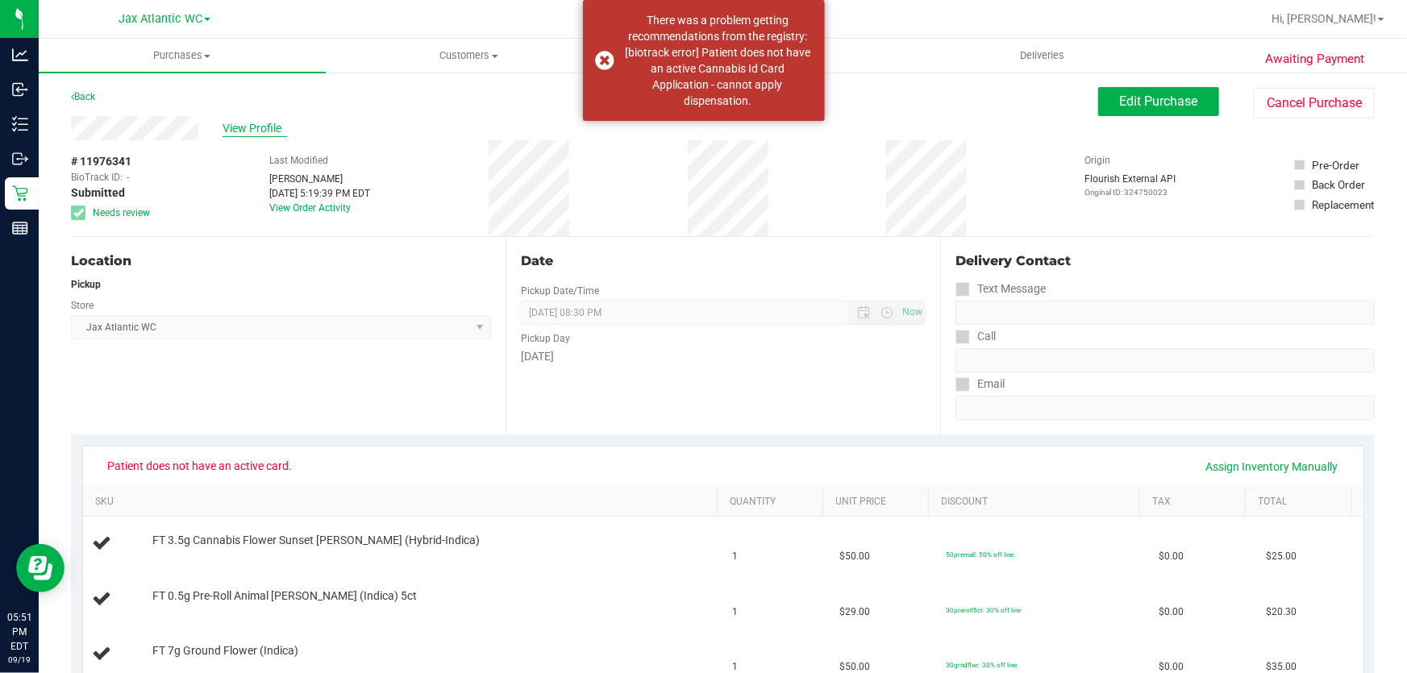
click at [258, 135] on span "View Profile" at bounding box center [254, 128] width 64 height 17
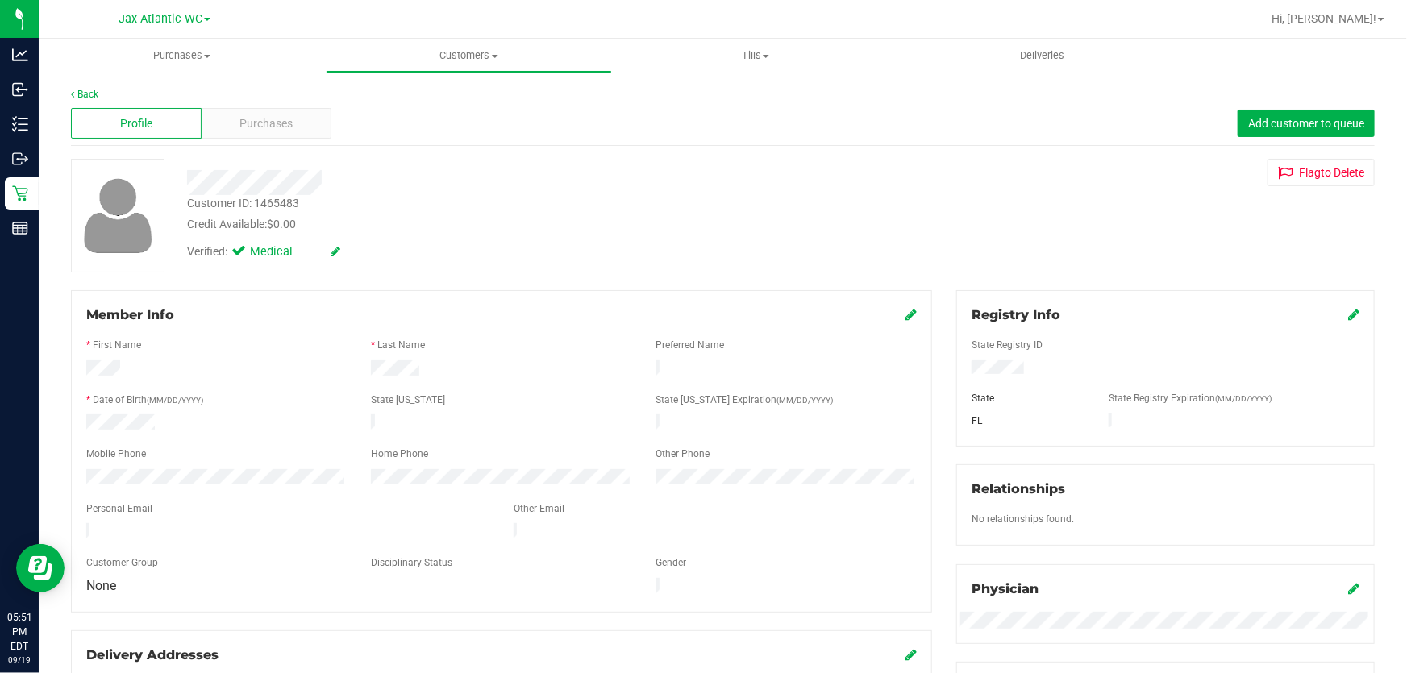
click at [240, 207] on div "Customer ID: 1465483" at bounding box center [243, 203] width 112 height 17
copy div "Customer ID: 1465483"
click at [1339, 332] on div at bounding box center [1165, 331] width 388 height 13
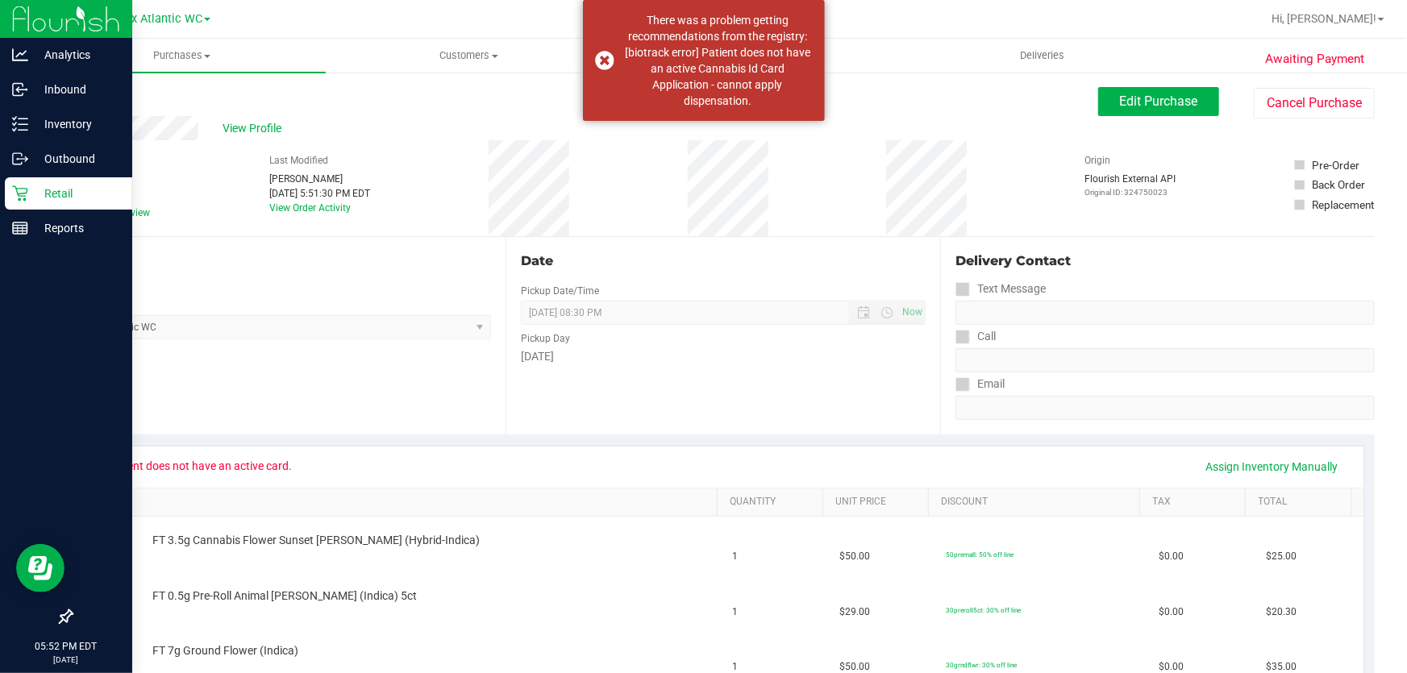
click at [41, 197] on p "Retail" at bounding box center [76, 193] width 97 height 19
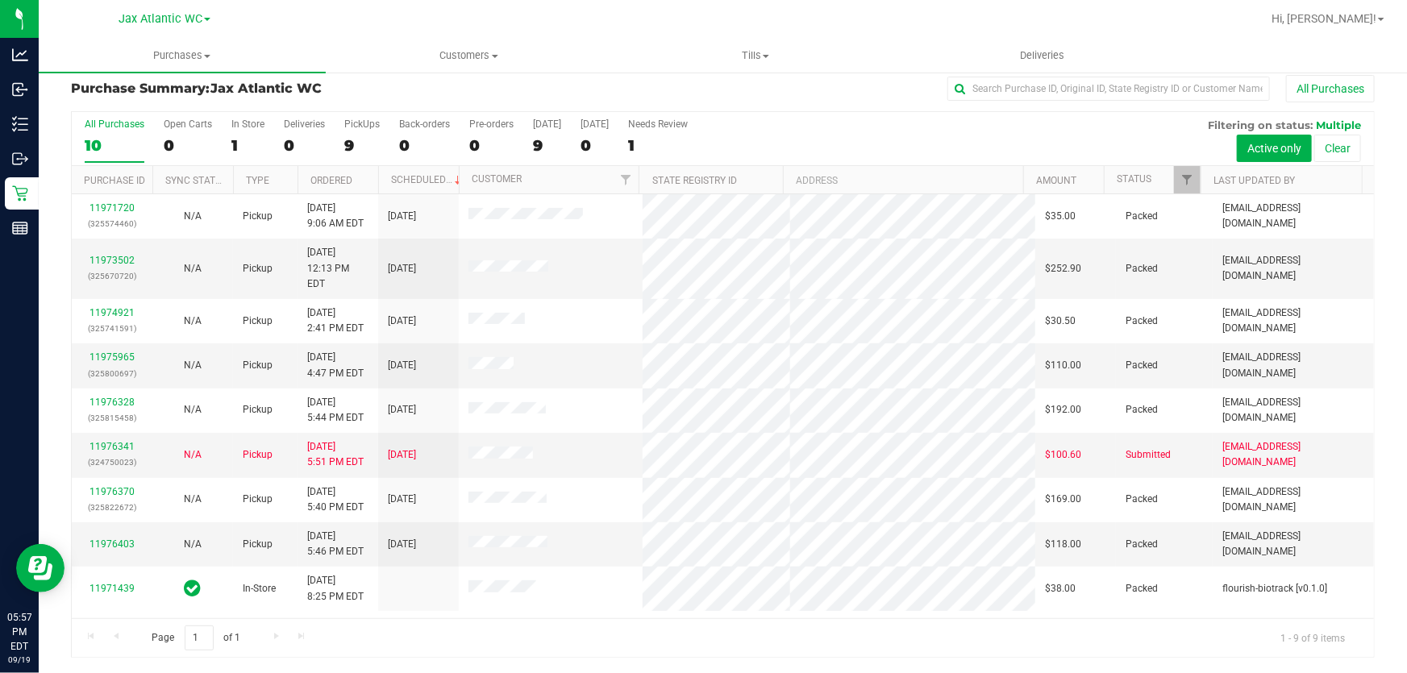
click at [588, 645] on div "Page 1 of 1 1 - 9 of 9 items" at bounding box center [723, 637] width 1302 height 39
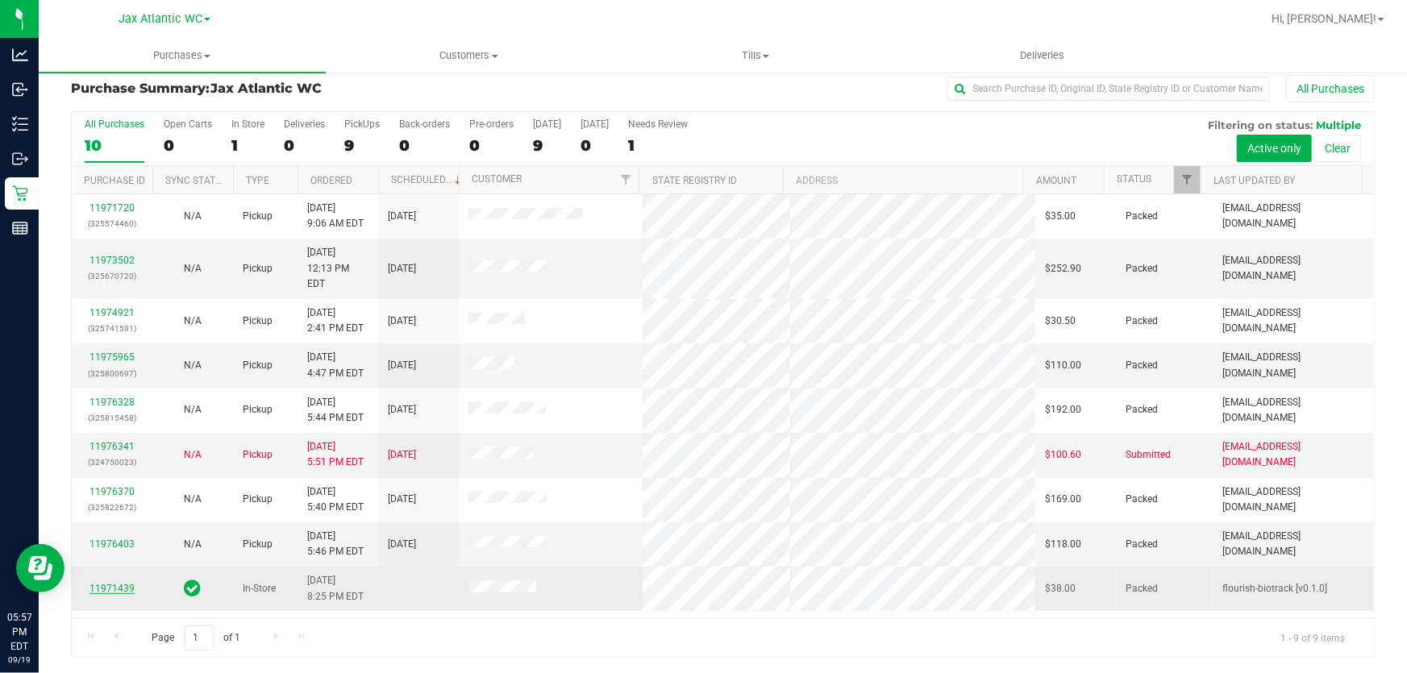
click at [129, 583] on link "11971439" at bounding box center [111, 588] width 45 height 11
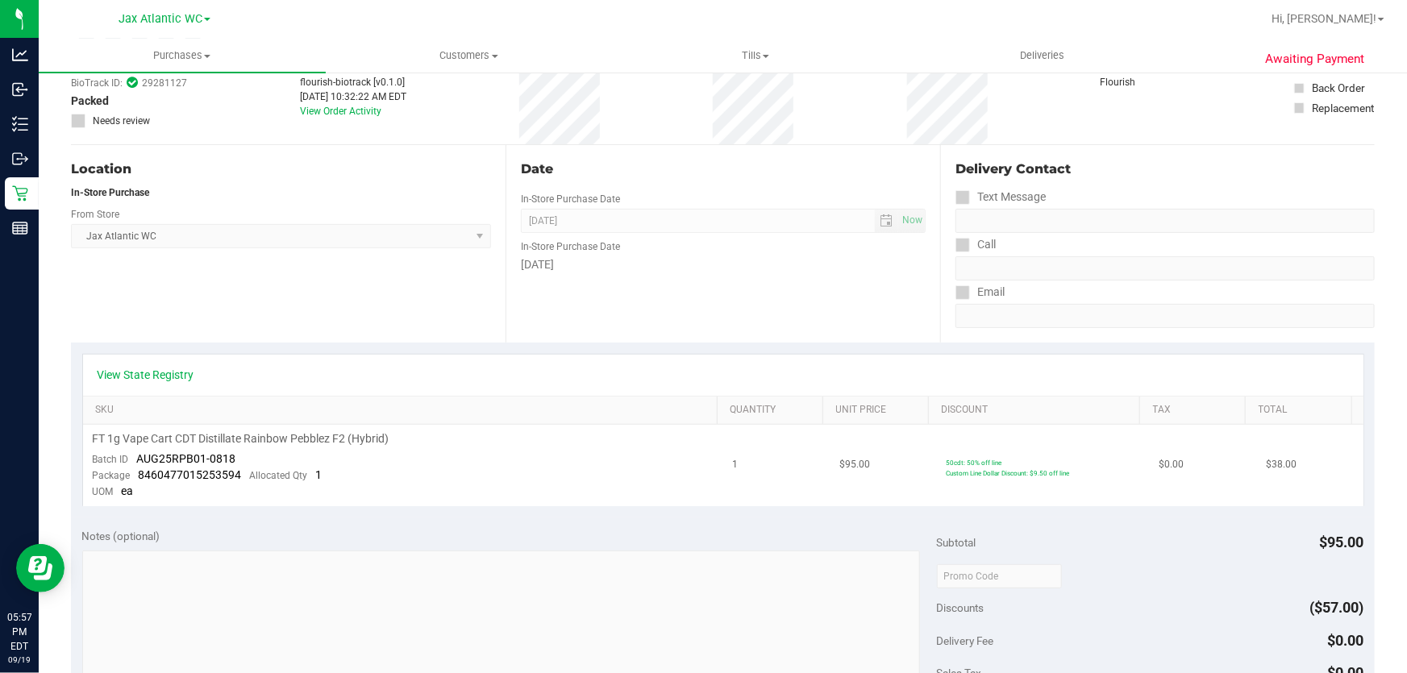
scroll to position [232, 0]
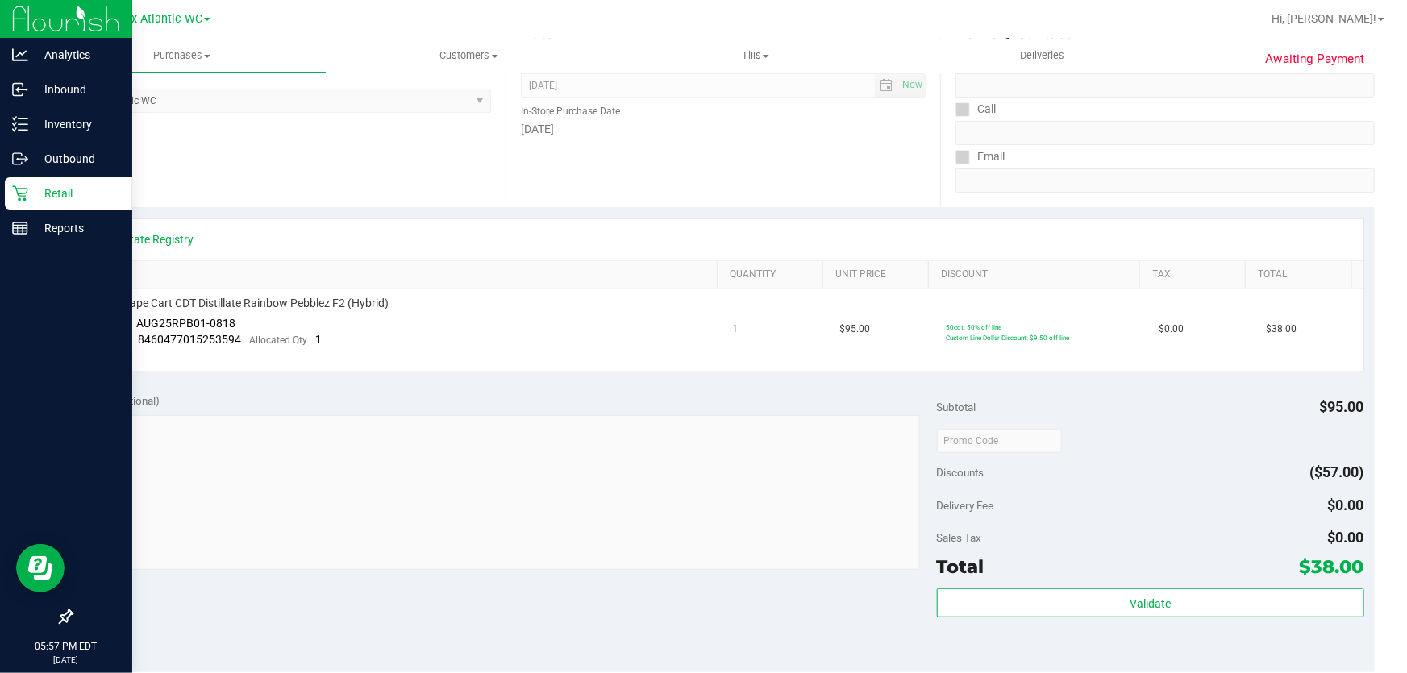
click at [25, 193] on icon at bounding box center [19, 193] width 15 height 15
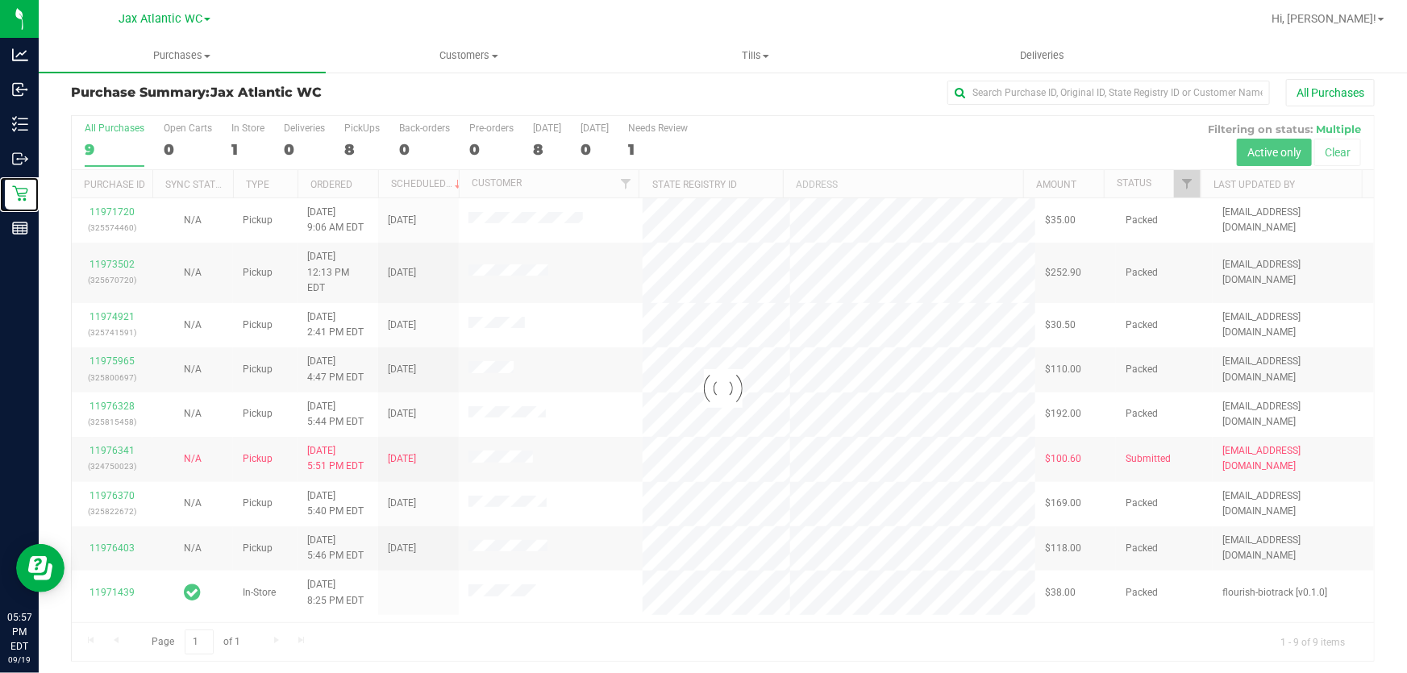
scroll to position [12, 0]
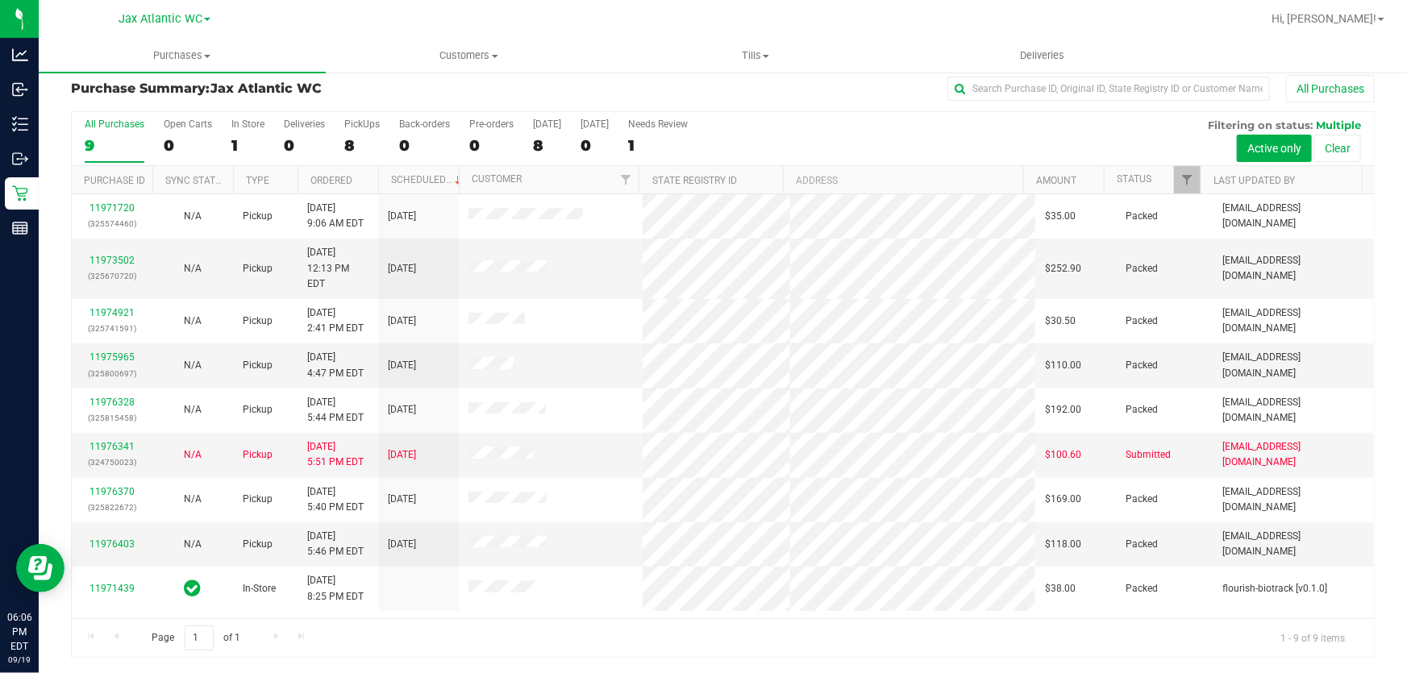
click at [1016, 626] on div "Page 1 of 1 1 - 9 of 9 items" at bounding box center [723, 637] width 1302 height 39
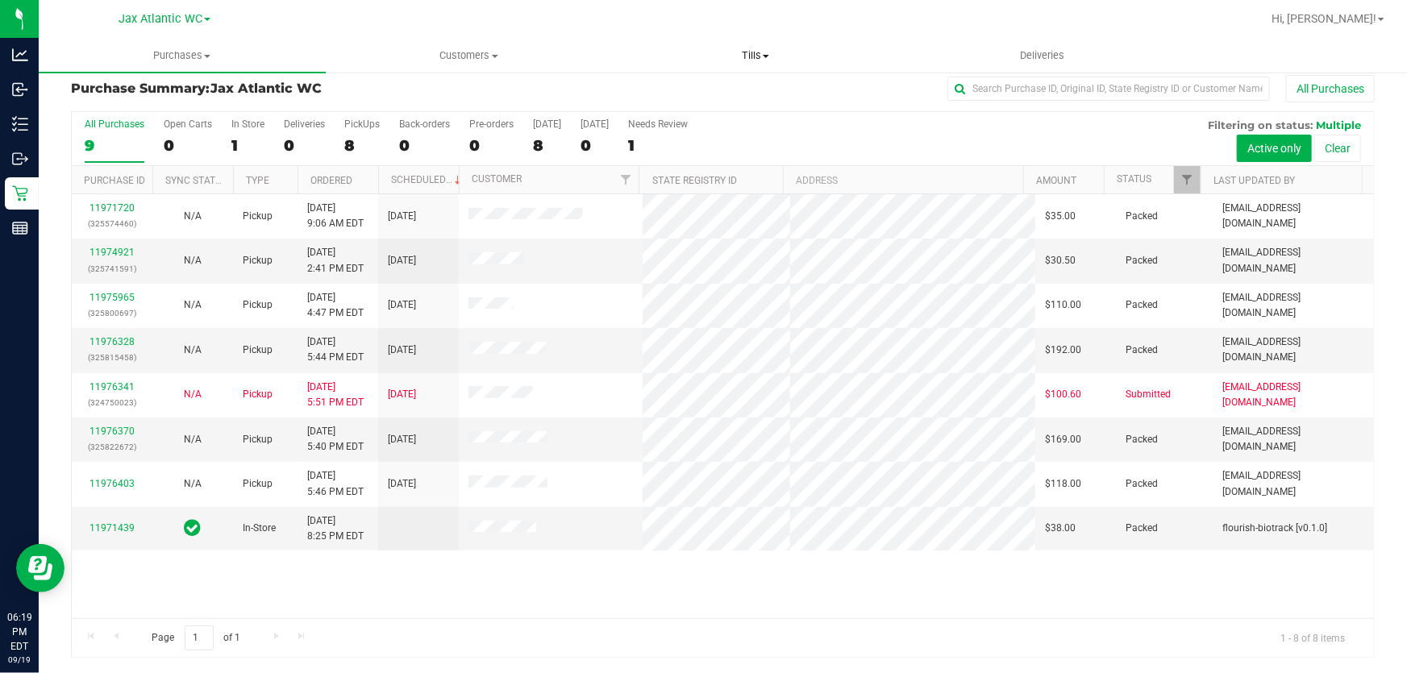
click at [797, 56] on span "Tills" at bounding box center [755, 55] width 285 height 15
click at [762, 97] on li "Manage tills" at bounding box center [755, 97] width 287 height 19
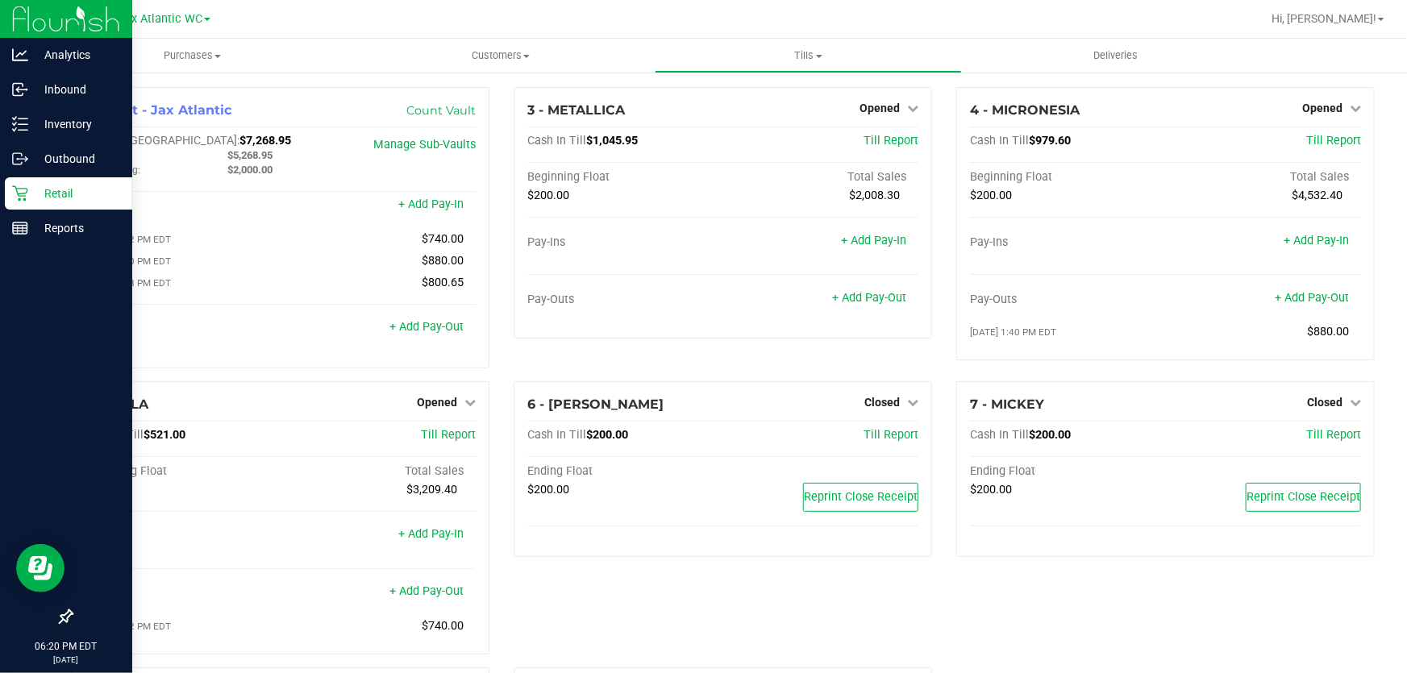
click at [67, 189] on p "Retail" at bounding box center [76, 193] width 97 height 19
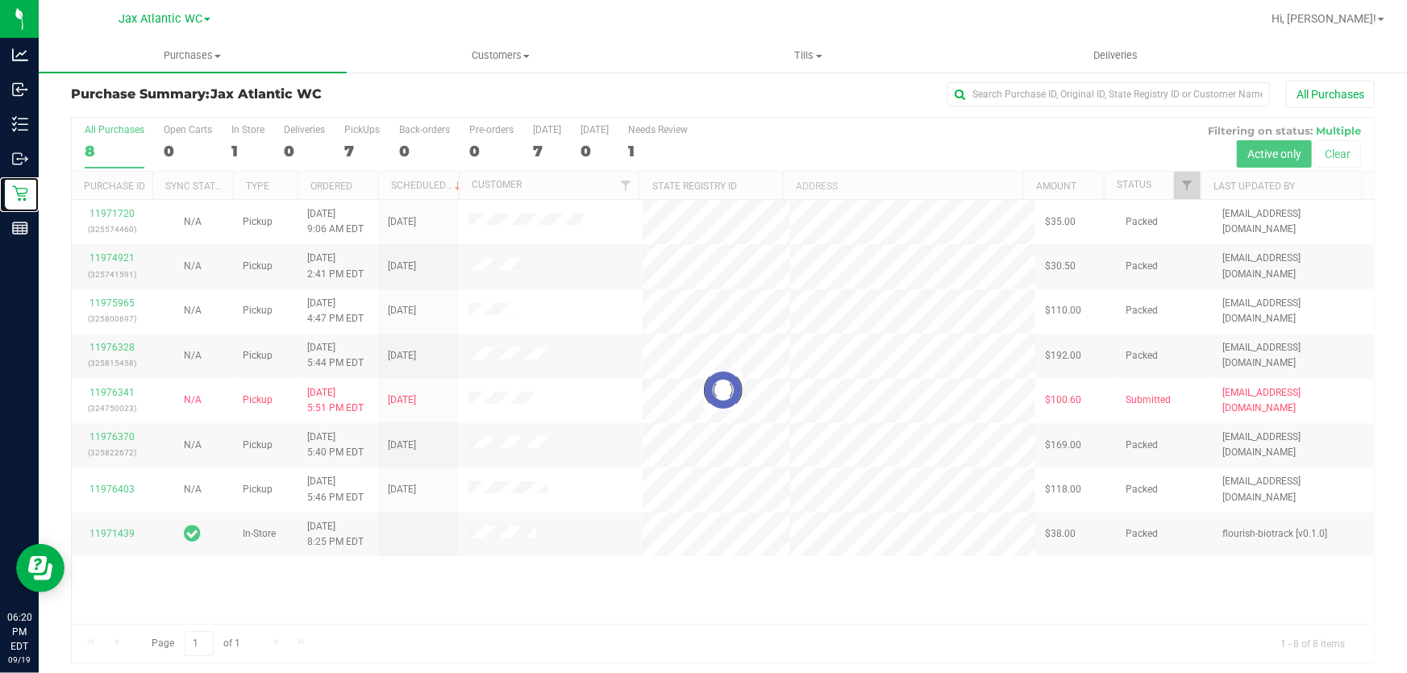
scroll to position [12, 0]
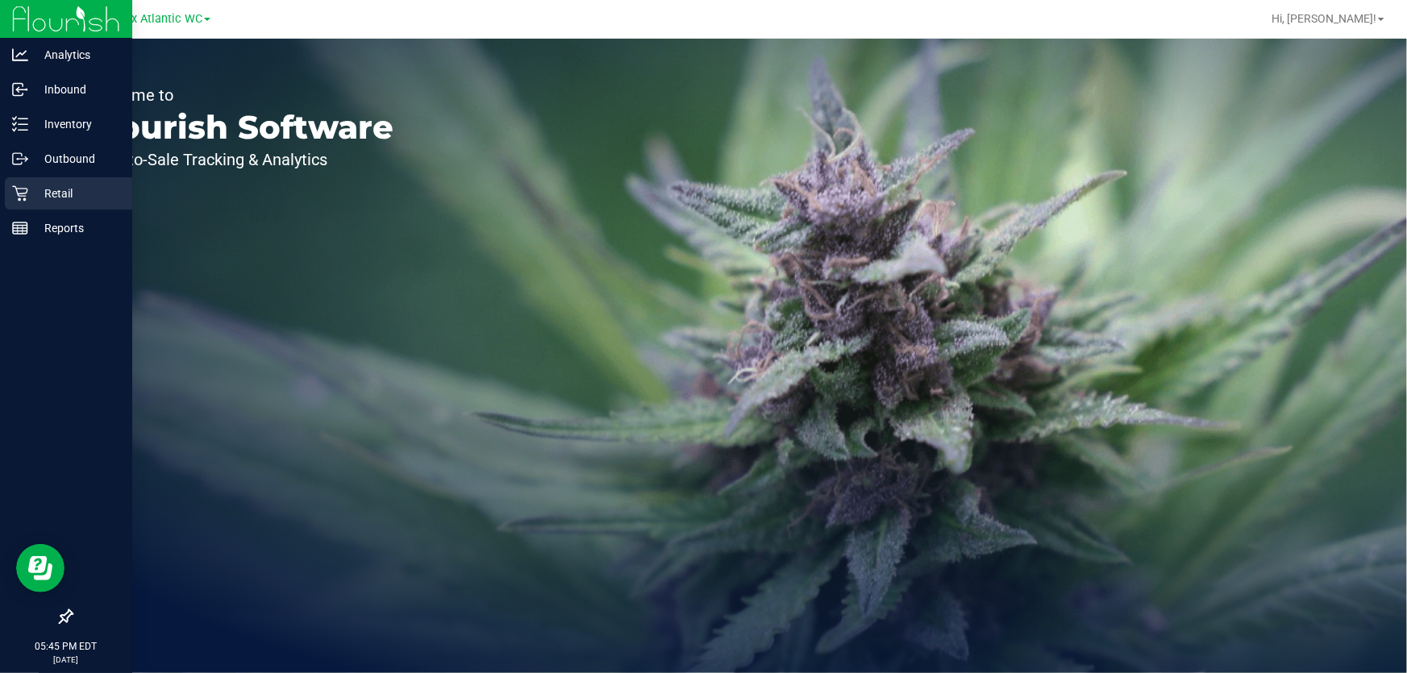
click at [45, 187] on p "Retail" at bounding box center [76, 193] width 97 height 19
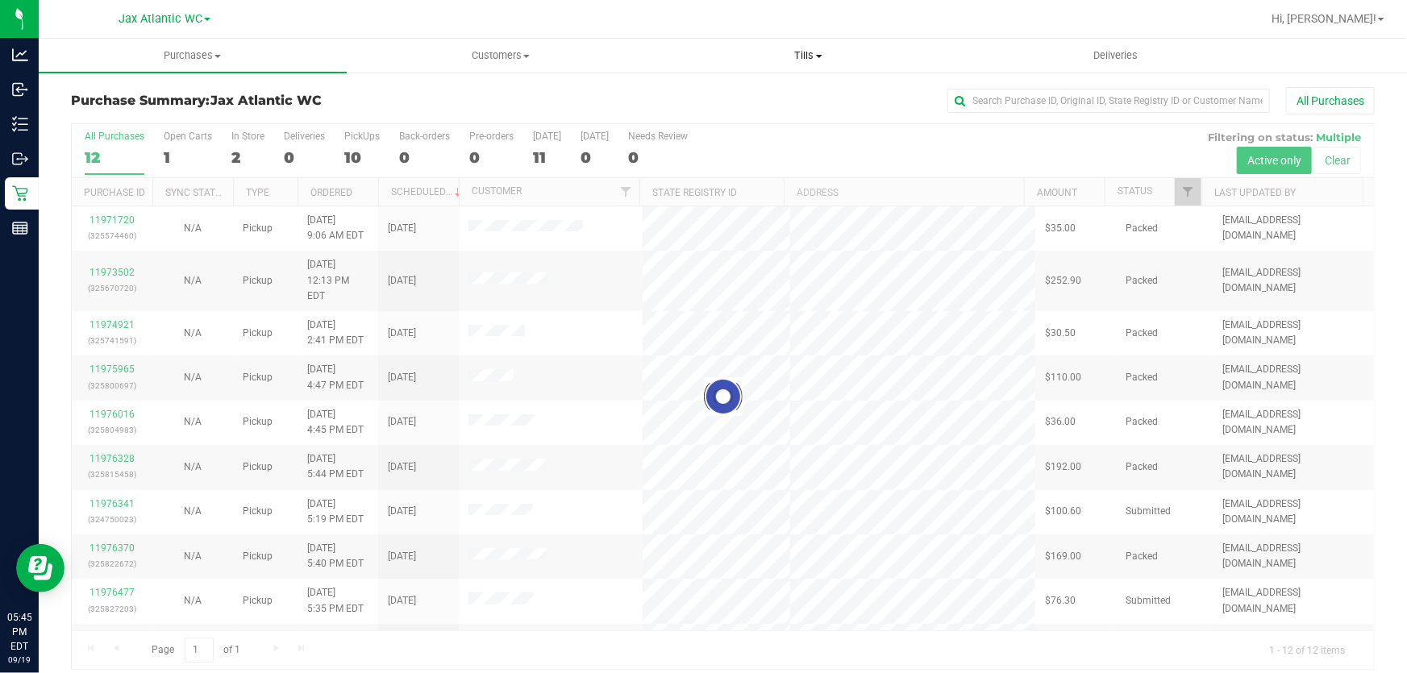
click at [813, 52] on span "Tills" at bounding box center [808, 55] width 306 height 15
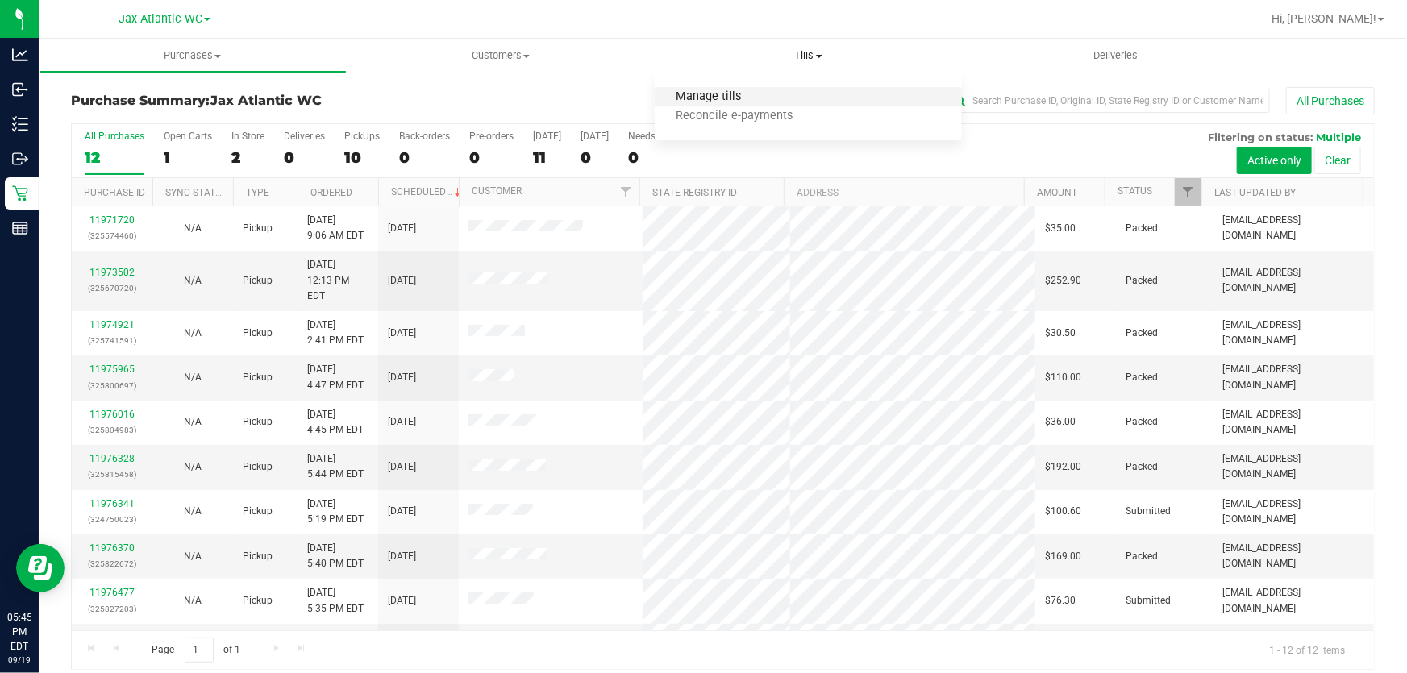
click at [740, 96] on span "Manage tills" at bounding box center [709, 97] width 109 height 14
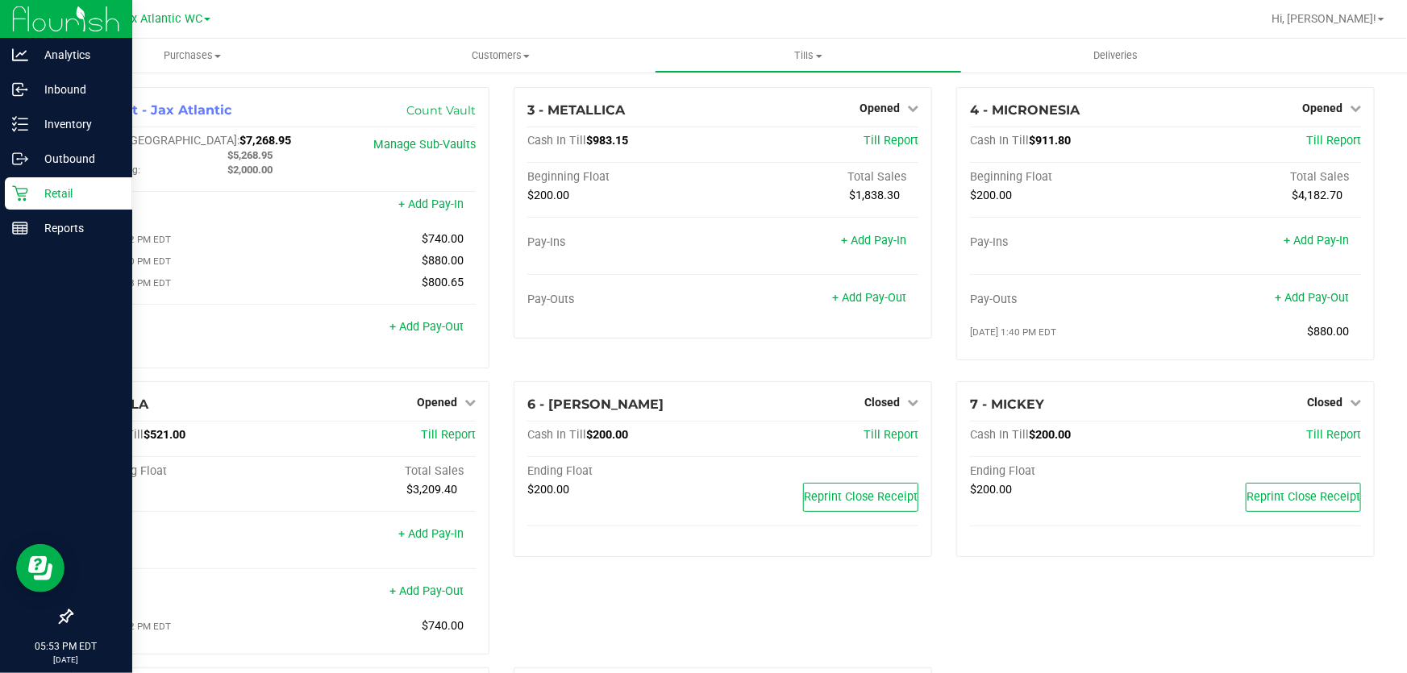
click at [88, 191] on p "Retail" at bounding box center [76, 193] width 97 height 19
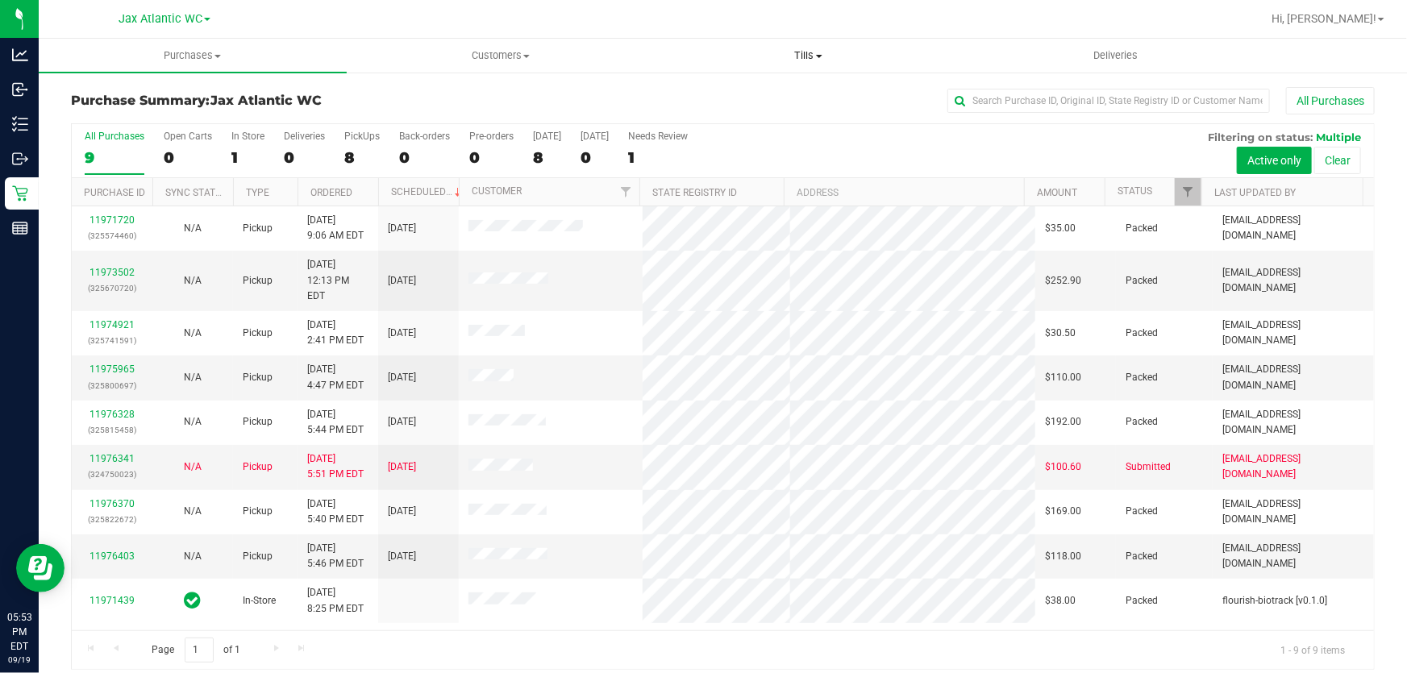
click at [810, 55] on span "Tills" at bounding box center [808, 55] width 306 height 15
click at [783, 96] on li "Manage tills" at bounding box center [809, 97] width 308 height 19
